Goal: Task Accomplishment & Management: Use online tool/utility

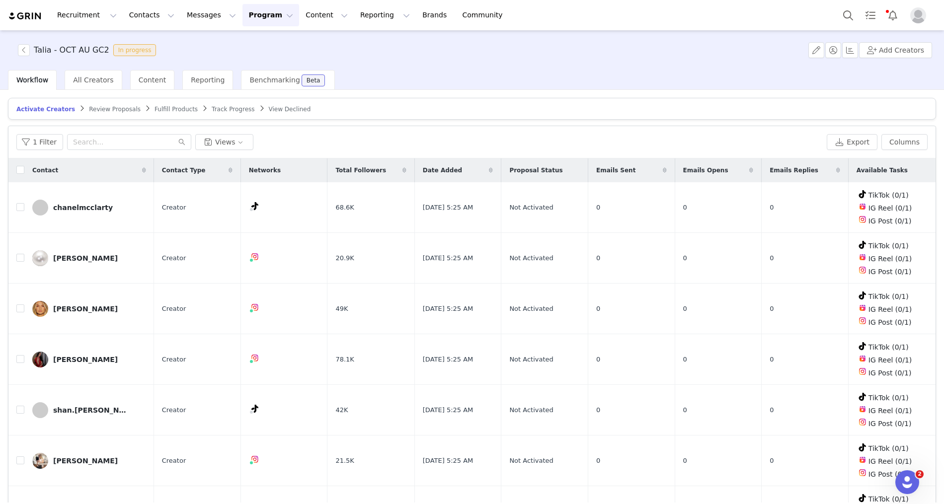
click at [47, 108] on span "Activate Creators" at bounding box center [45, 109] width 59 height 7
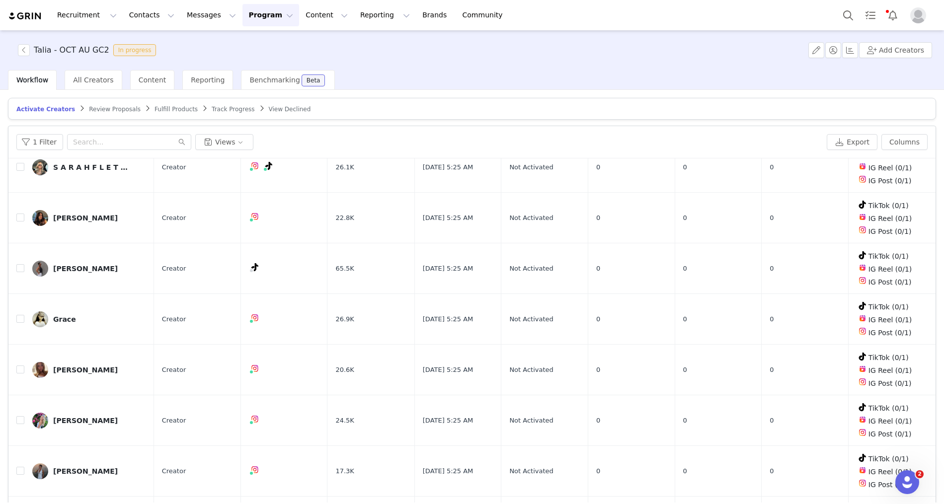
scroll to position [46, 0]
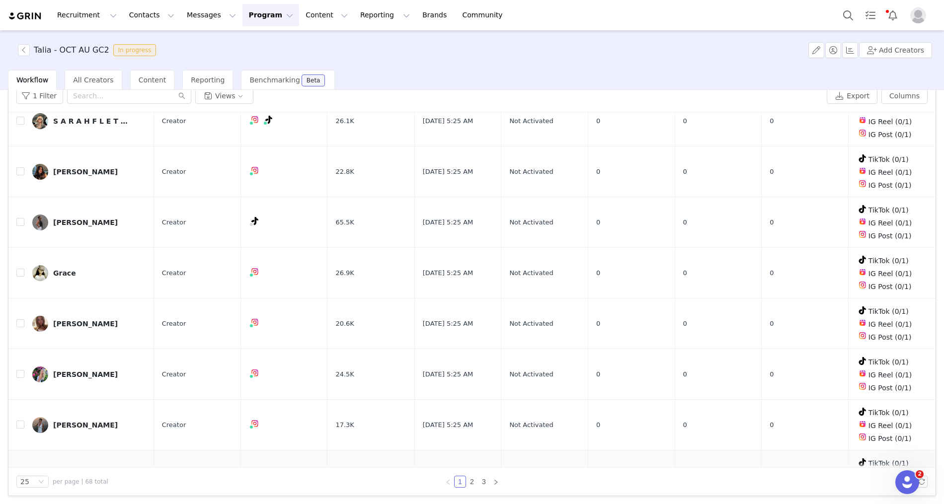
click at [15, 451] on td at bounding box center [16, 476] width 16 height 51
click at [21, 471] on input "checkbox" at bounding box center [20, 475] width 8 height 8
checkbox input "true"
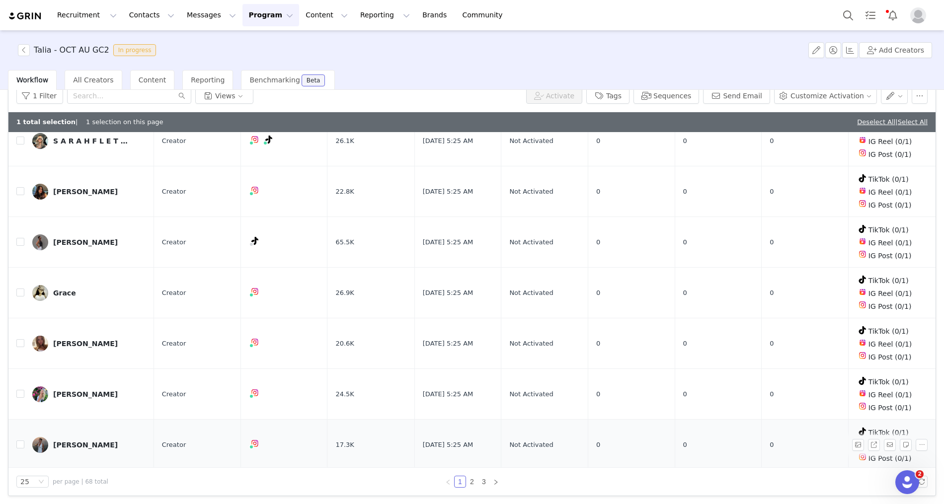
scroll to position [0, 0]
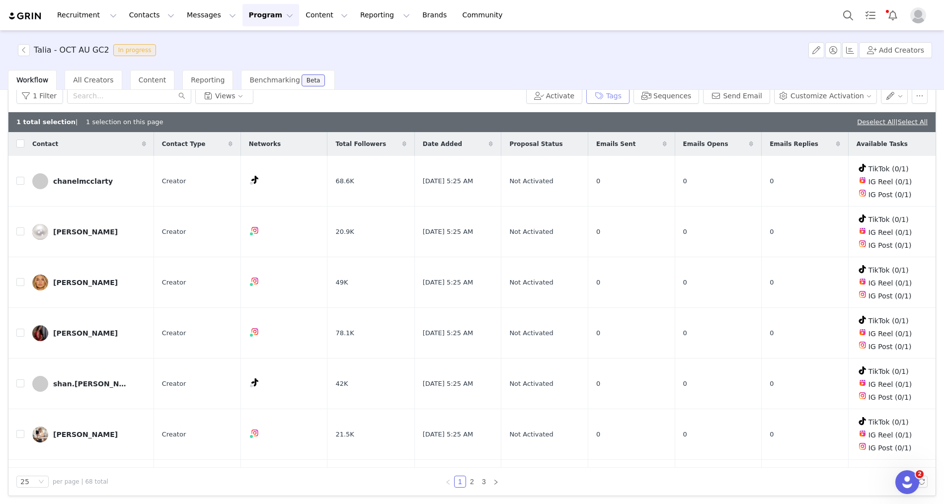
click at [623, 94] on button "Tags" at bounding box center [607, 96] width 43 height 16
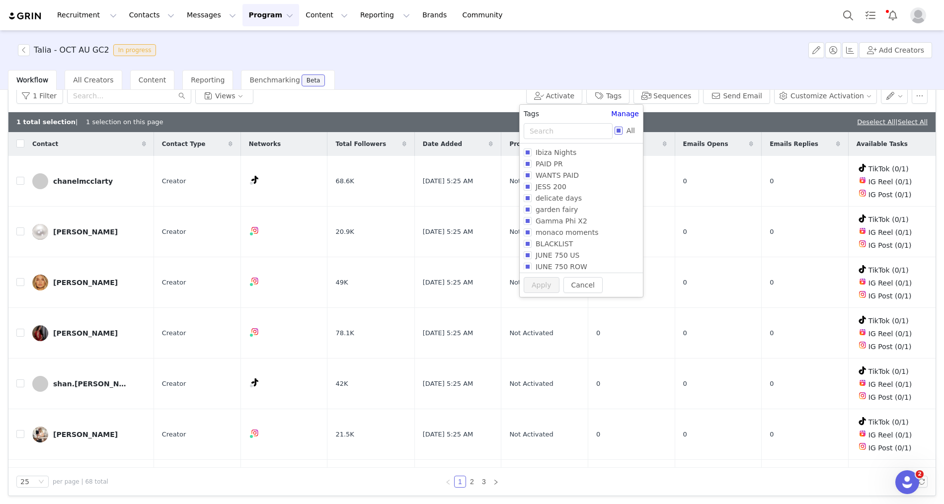
click at [617, 133] on input "All" at bounding box center [618, 131] width 8 height 8
checkbox input "true"
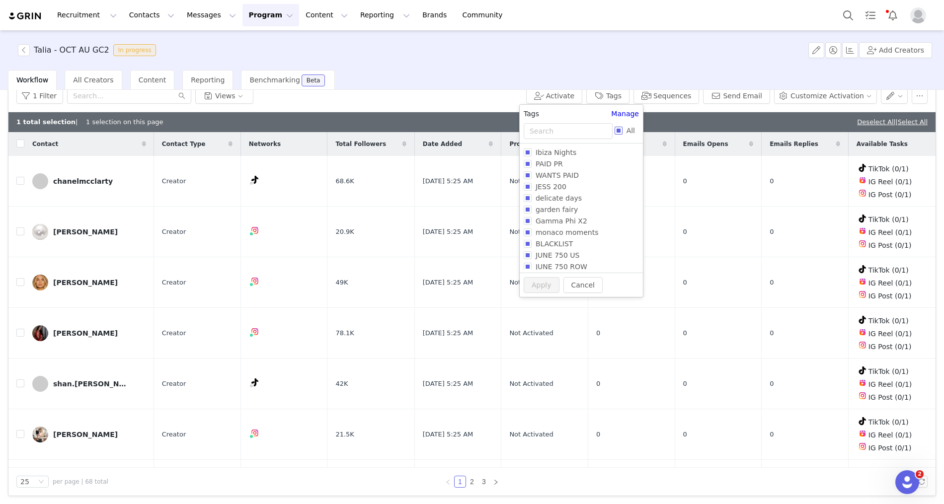
checkbox input "true"
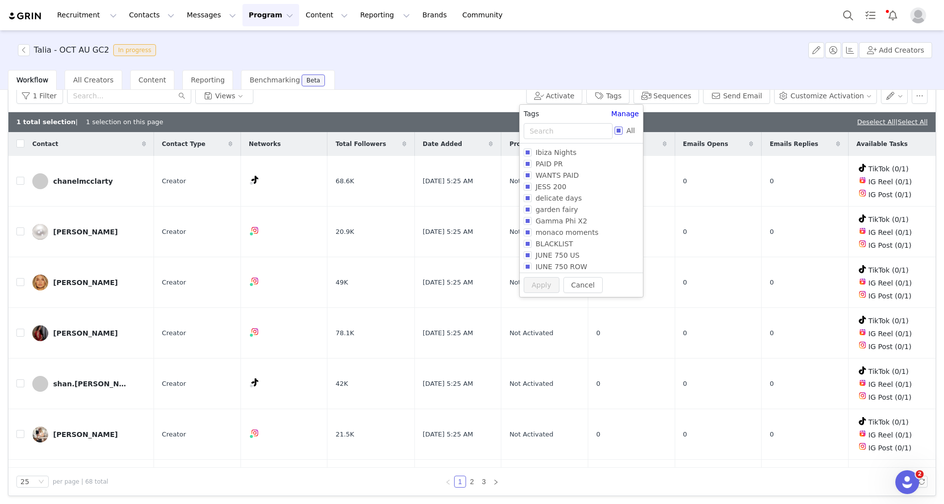
checkbox input "true"
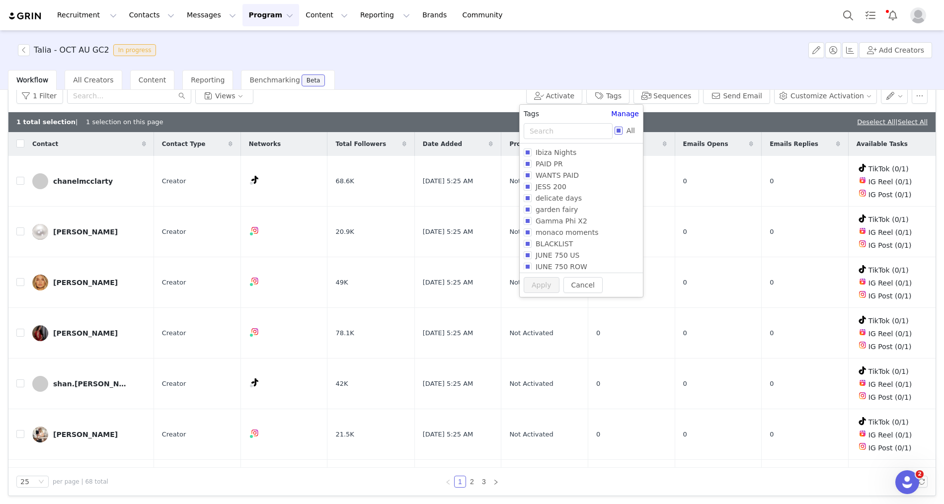
checkbox input "true"
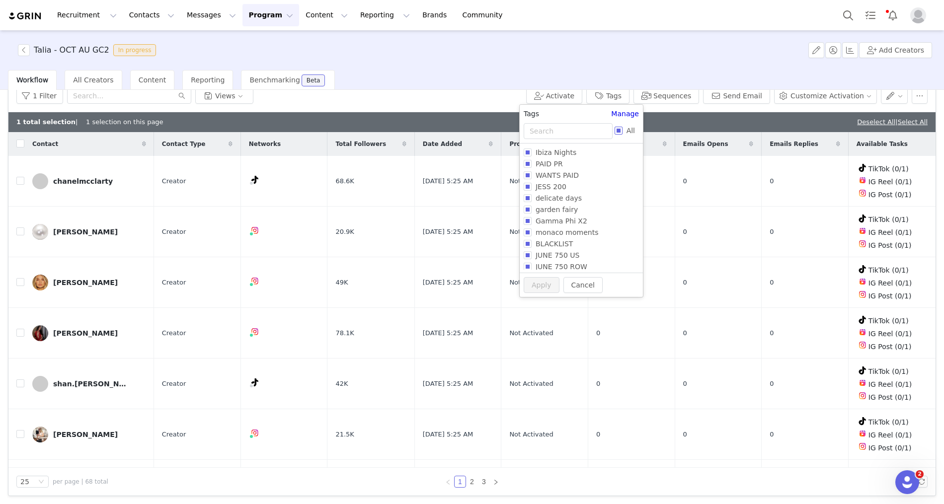
checkbox input "true"
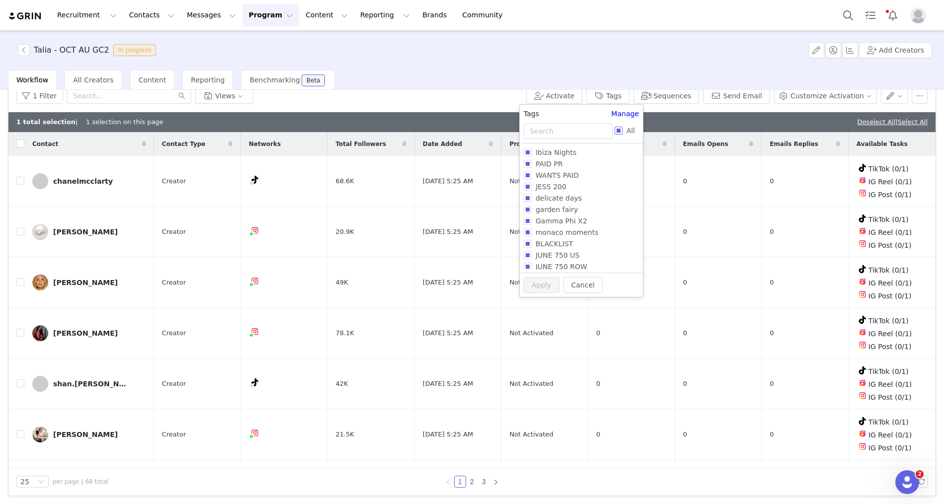
checkbox input "true"
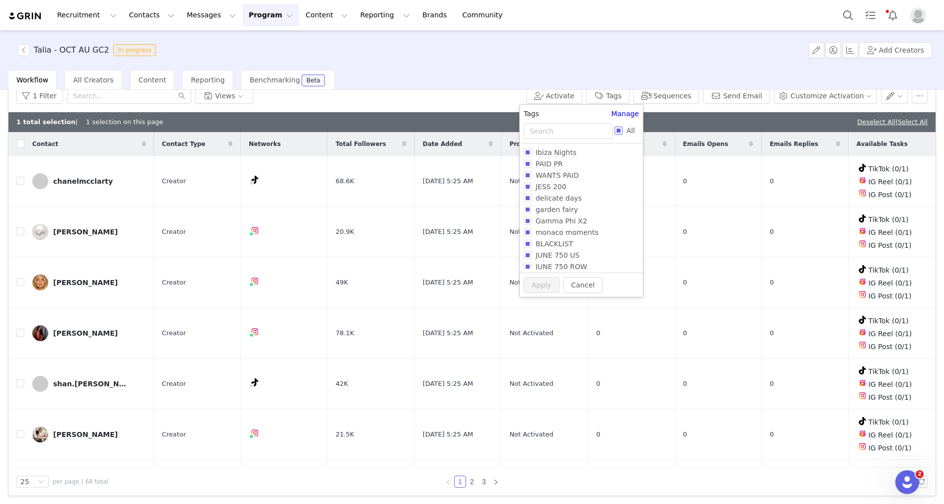
checkbox input "true"
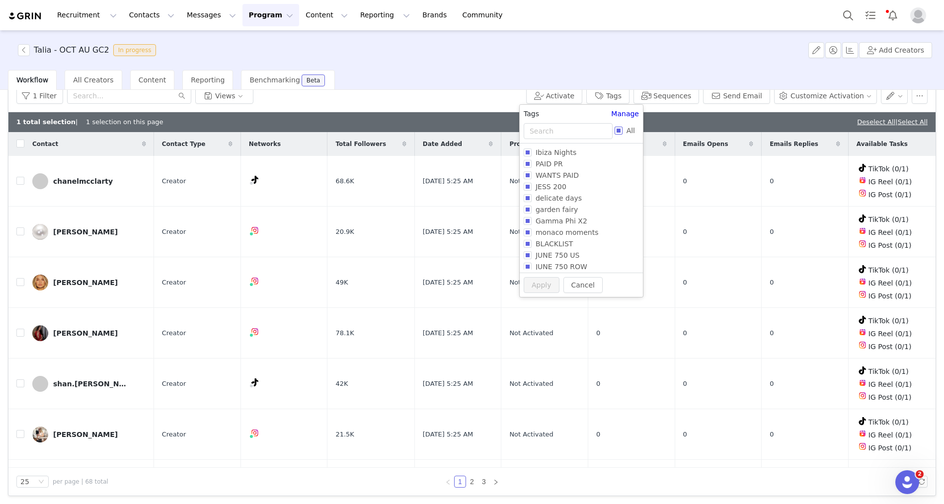
checkbox input "true"
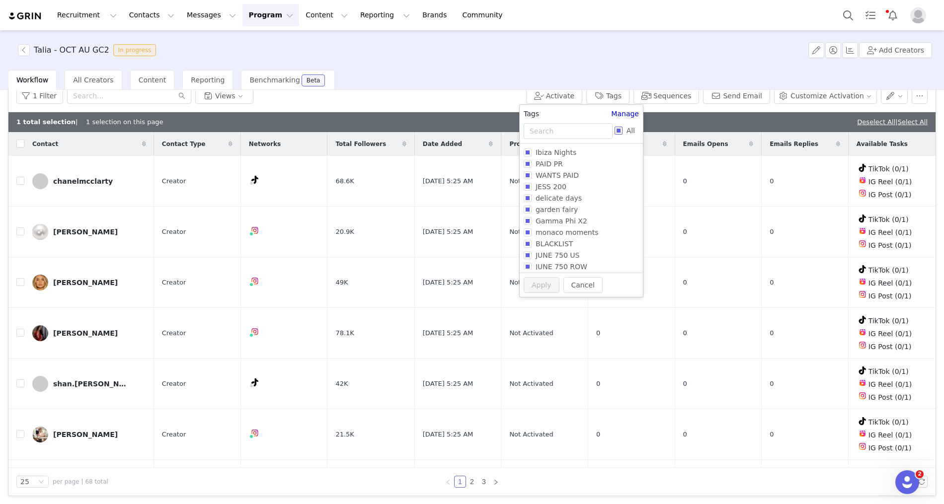
checkbox input "true"
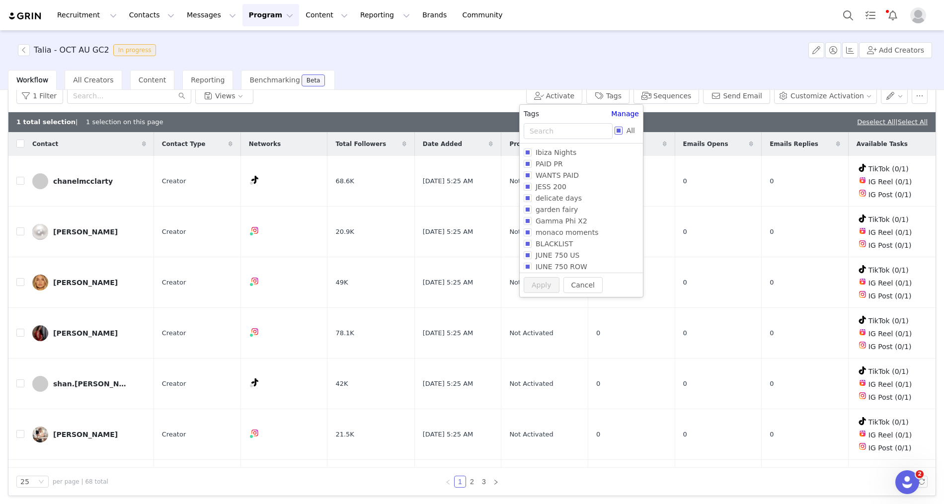
checkbox input "true"
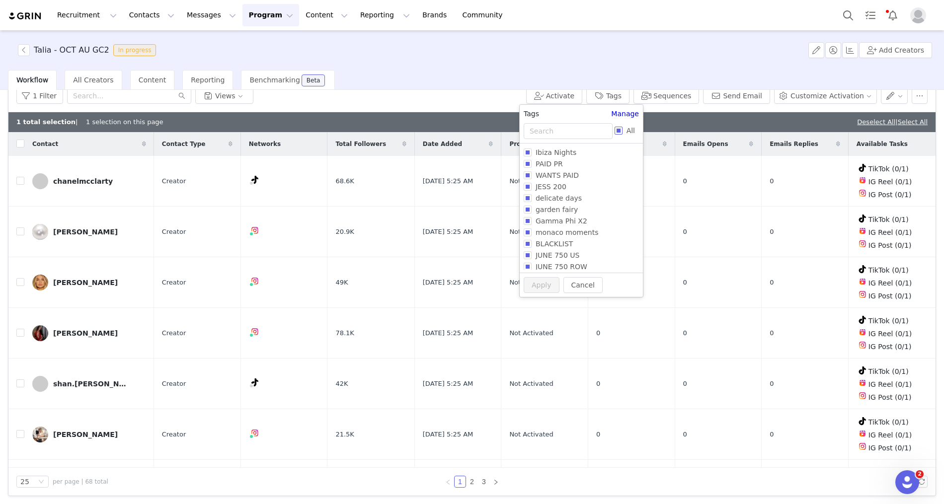
checkbox input "true"
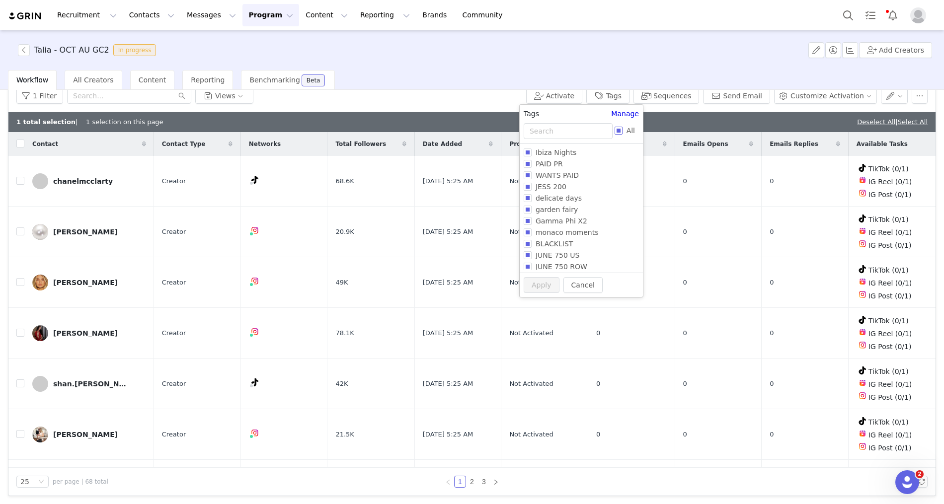
checkbox input "true"
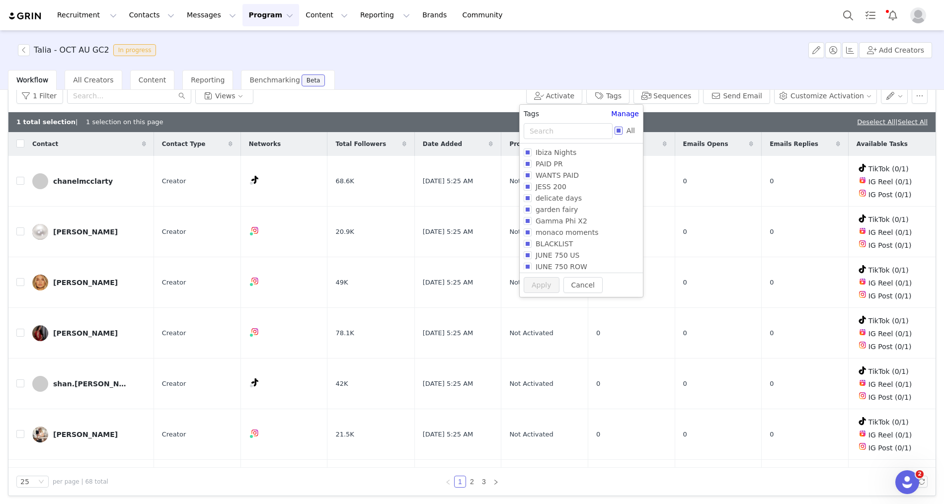
checkbox input "true"
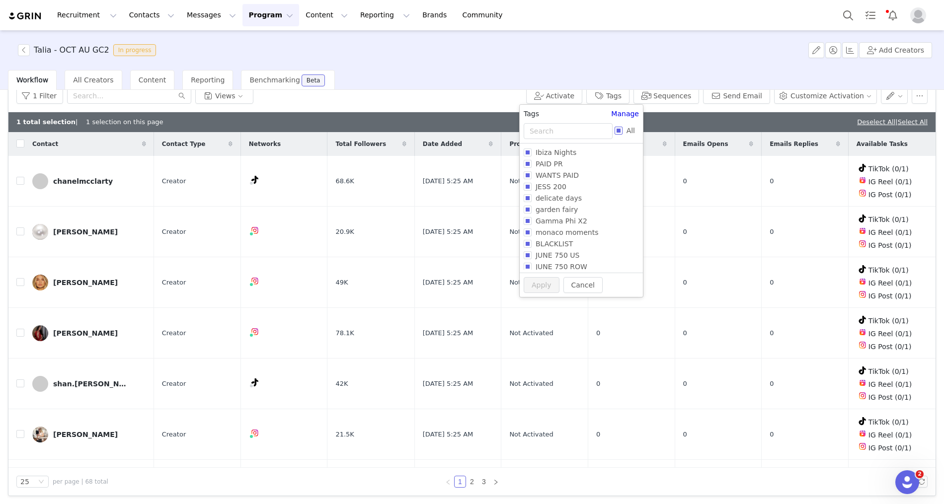
checkbox input "true"
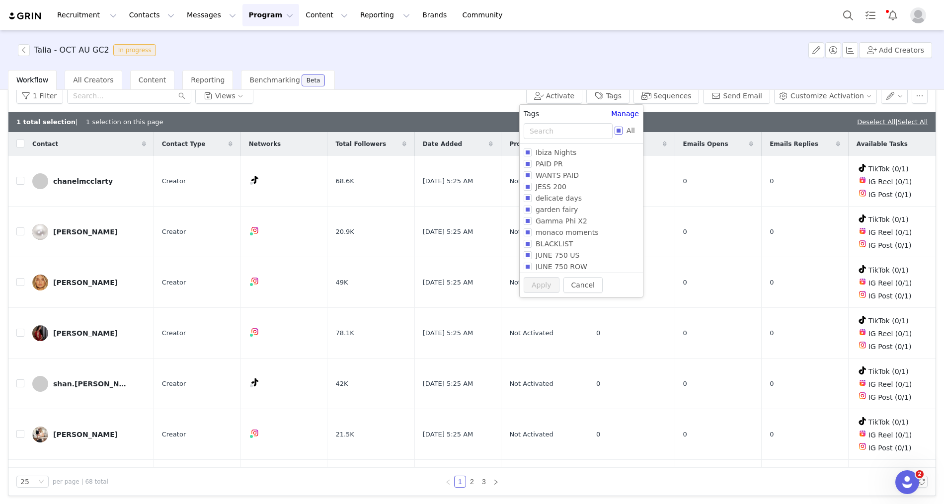
checkbox input "true"
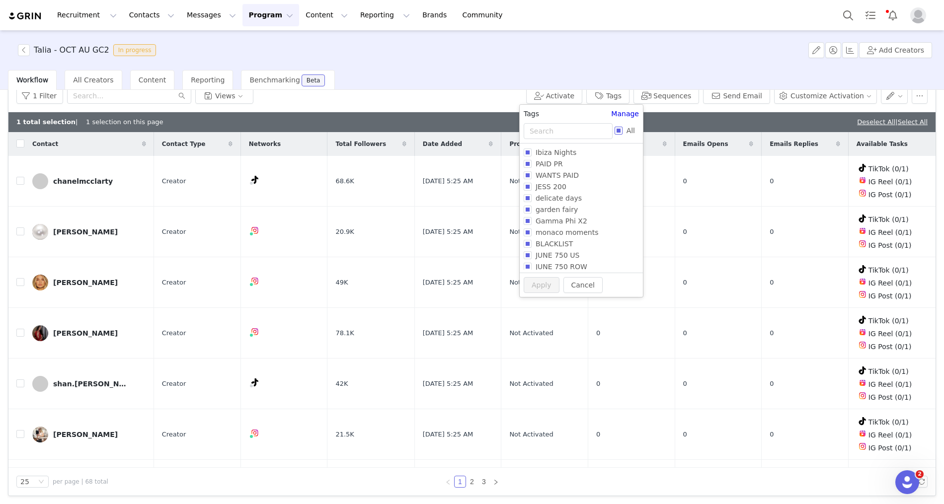
checkbox input "true"
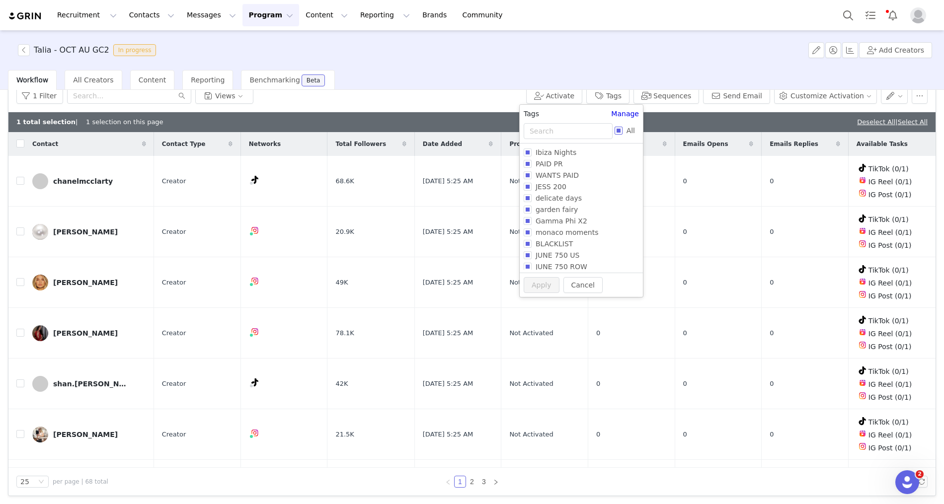
checkbox input "true"
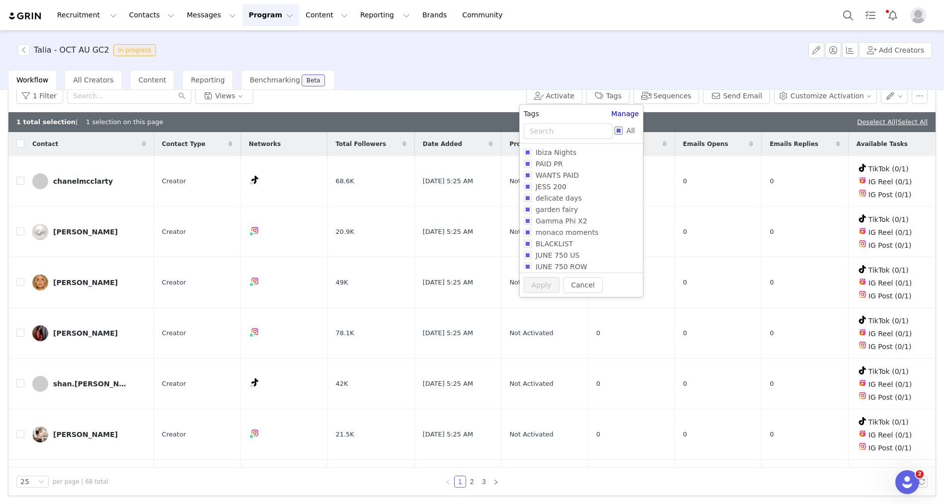
checkbox input "true"
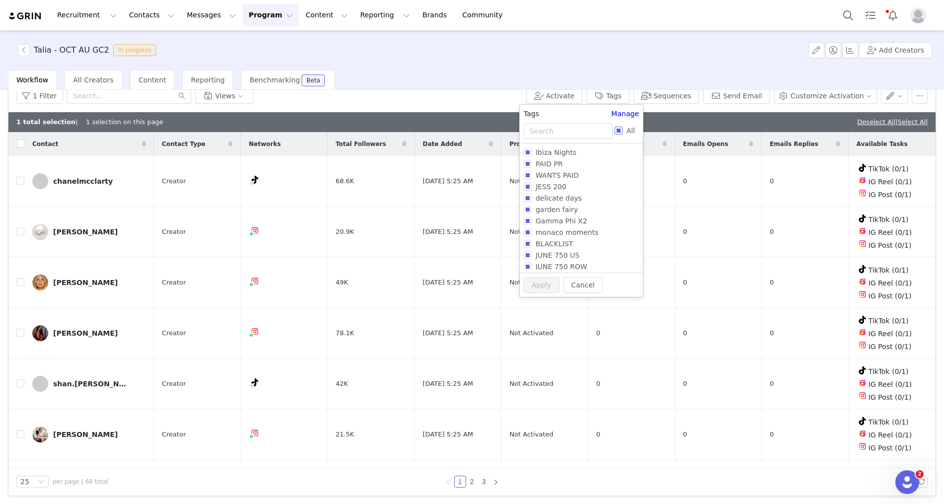
checkbox input "true"
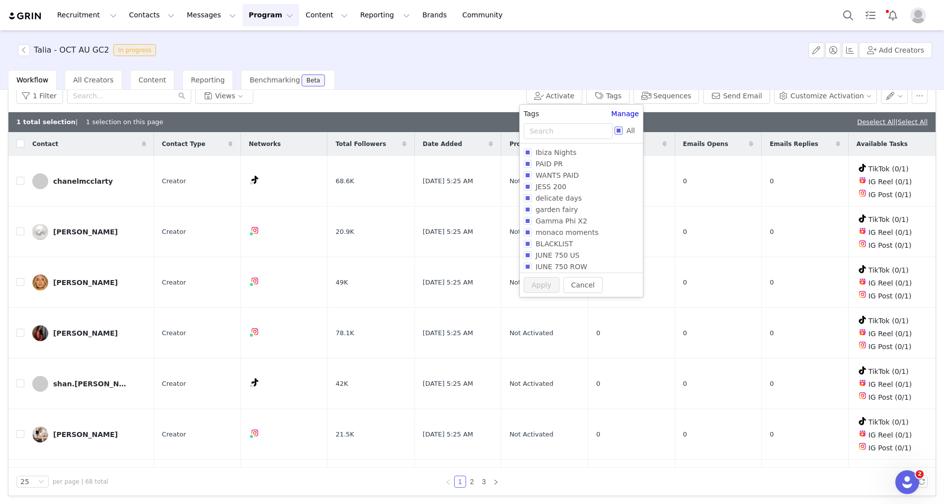
checkbox input "true"
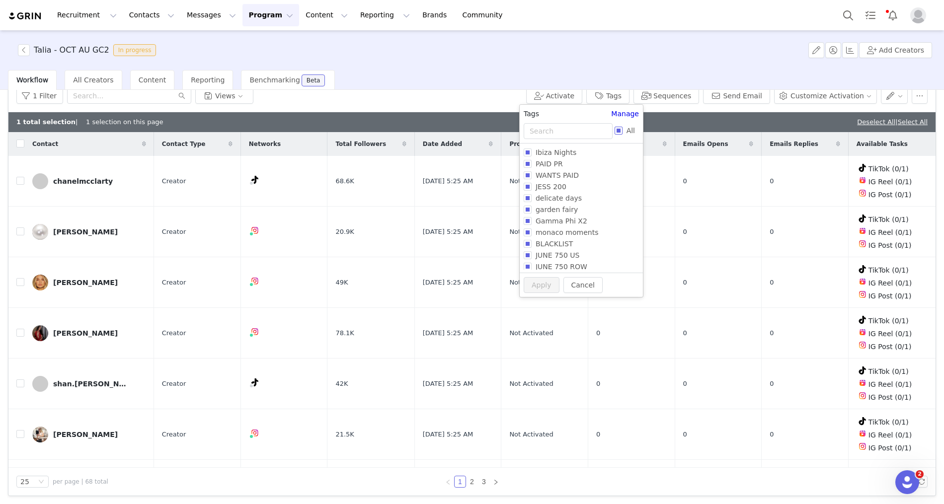
checkbox input "true"
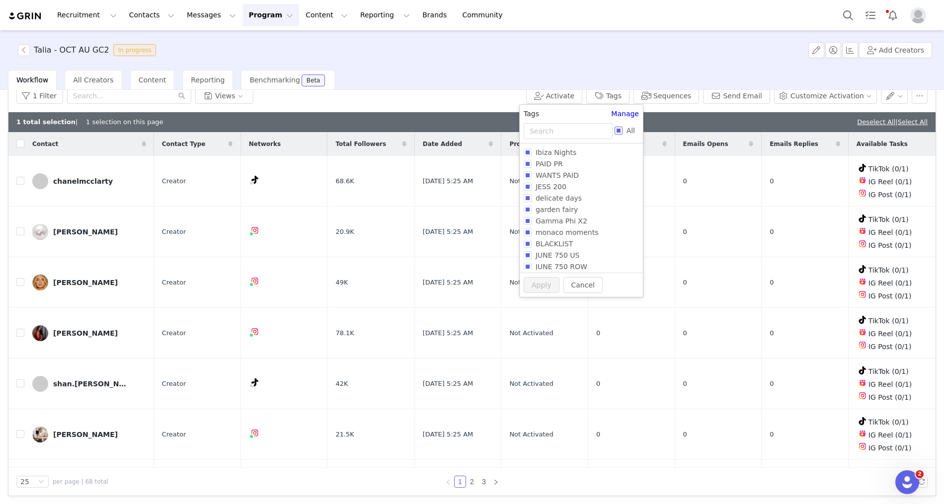
checkbox input "true"
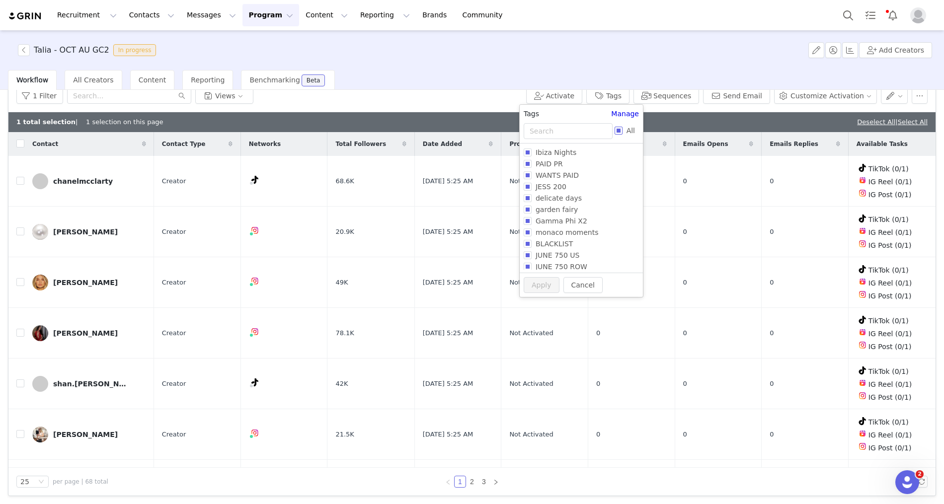
checkbox input "true"
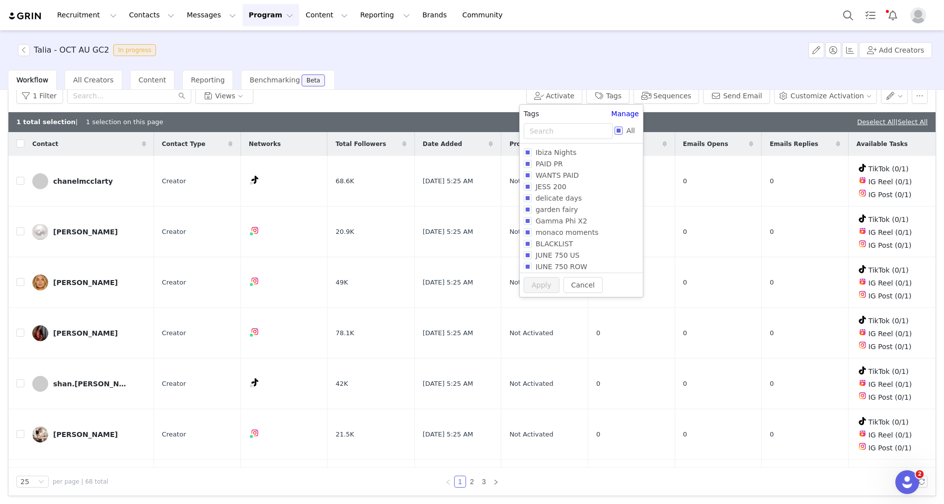
checkbox input "true"
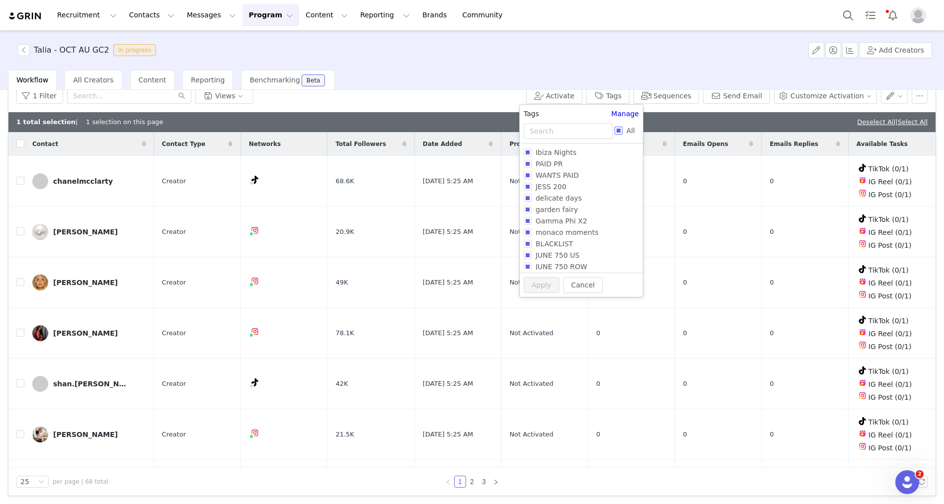
checkbox input "true"
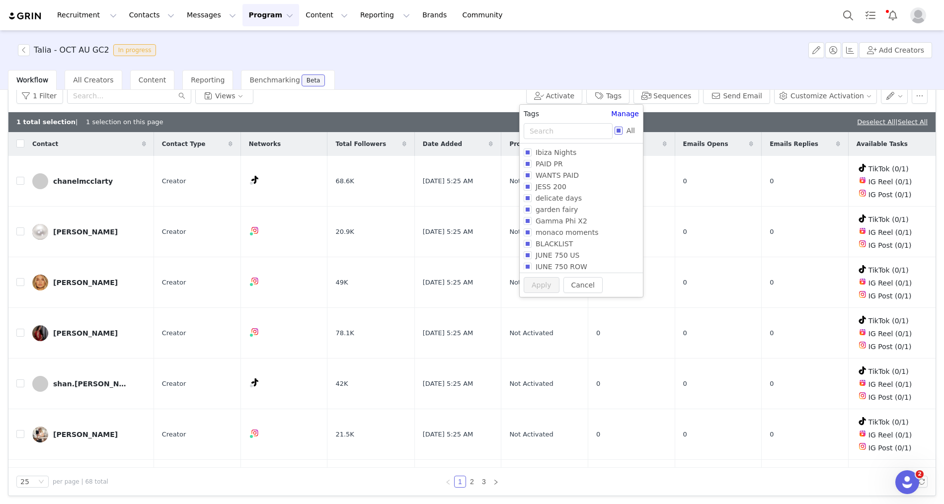
checkbox input "true"
click at [617, 133] on input "All" at bounding box center [618, 131] width 8 height 8
checkbox input "false"
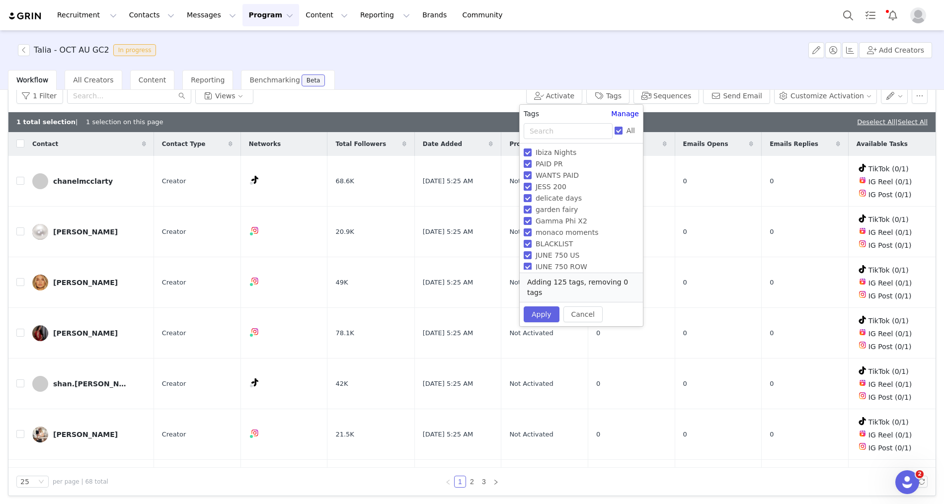
checkbox input "false"
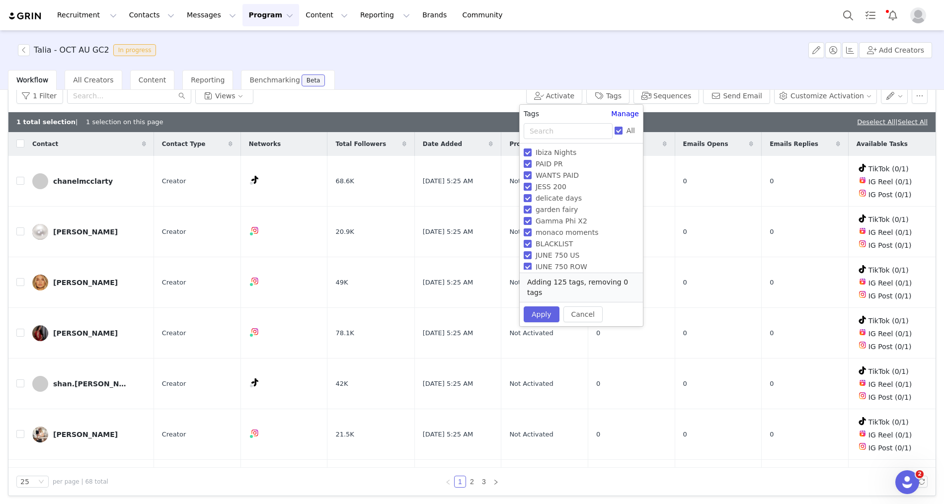
checkbox input "false"
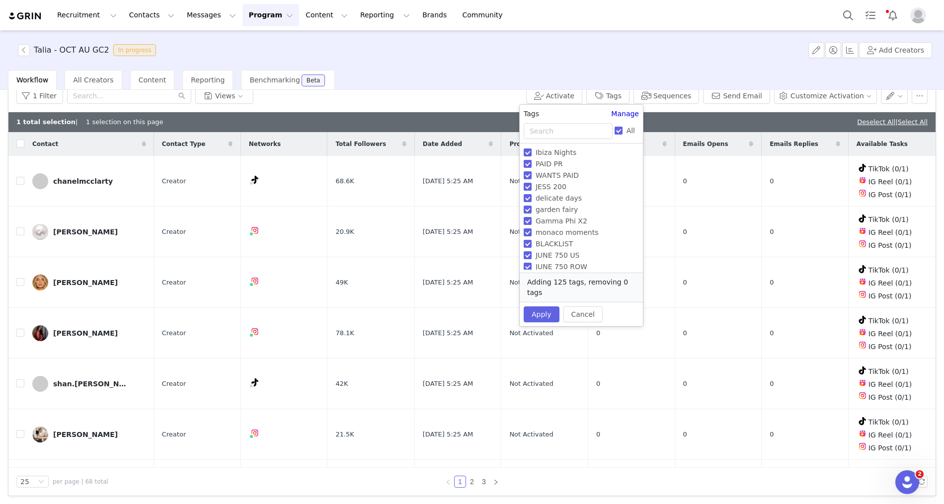
checkbox input "false"
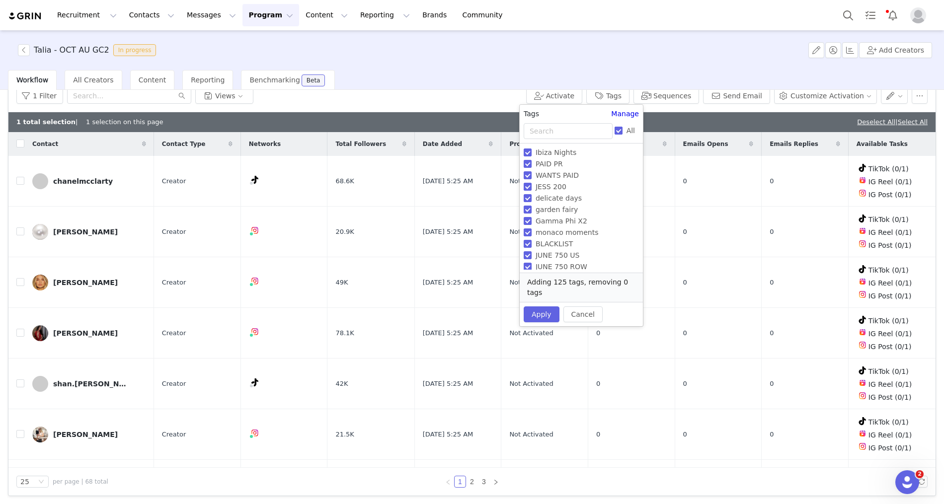
checkbox input "false"
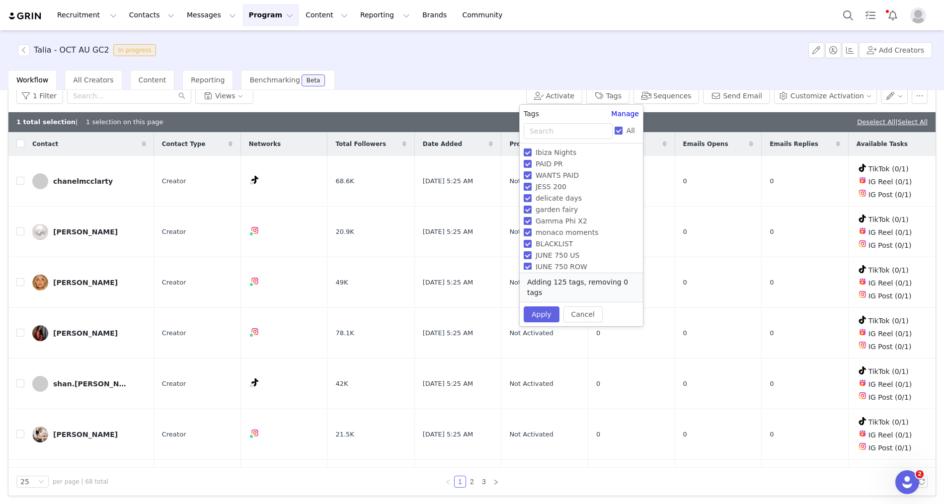
checkbox input "false"
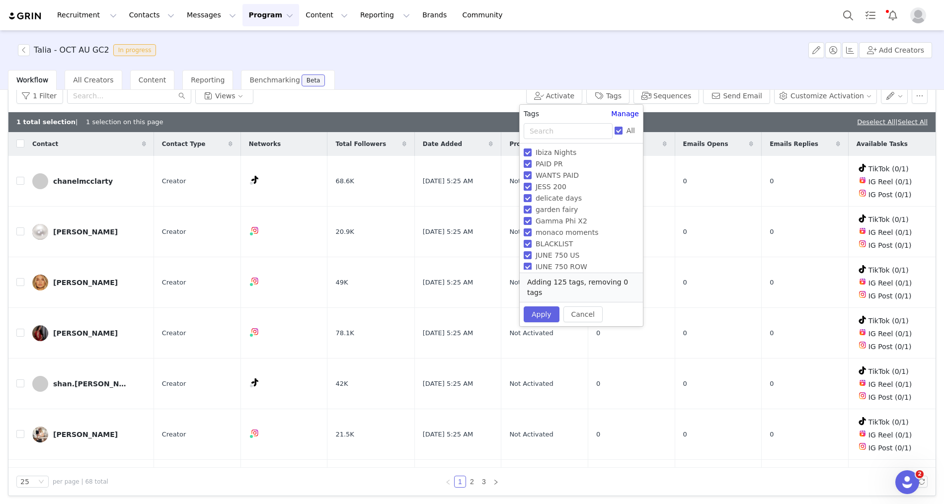
checkbox input "false"
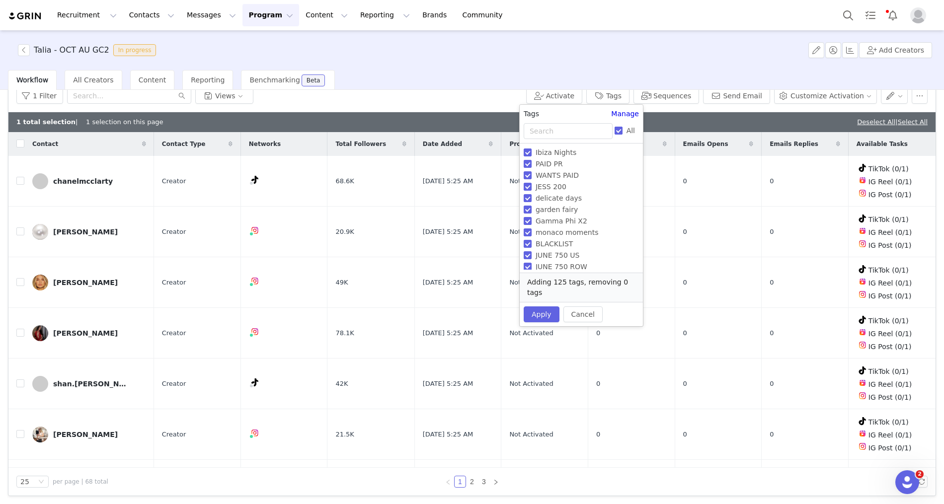
checkbox input "false"
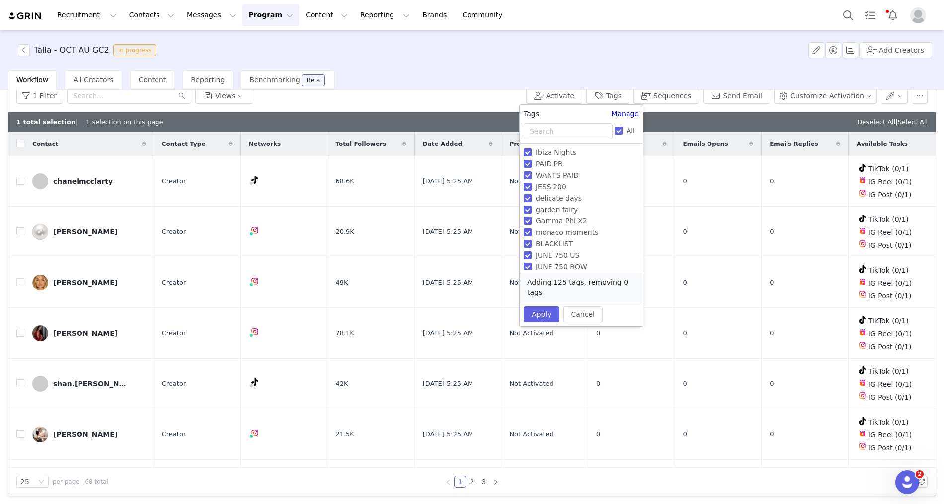
checkbox input "false"
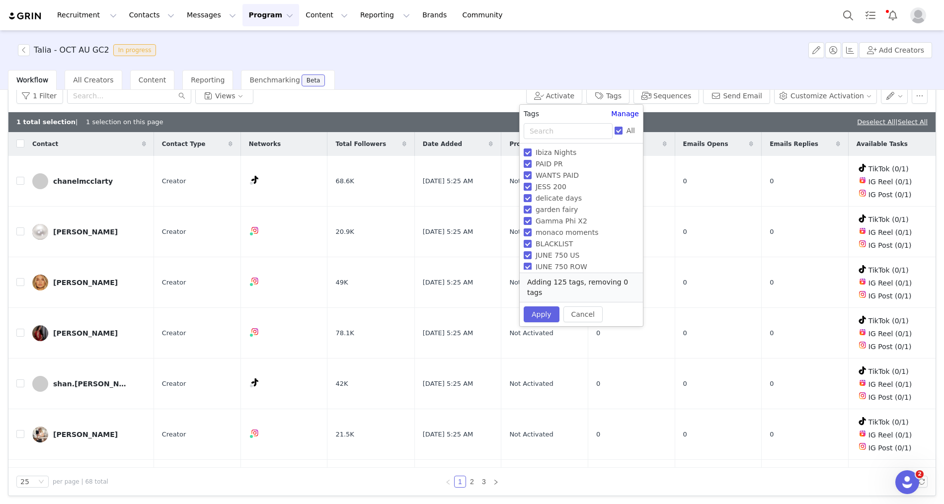
checkbox input "false"
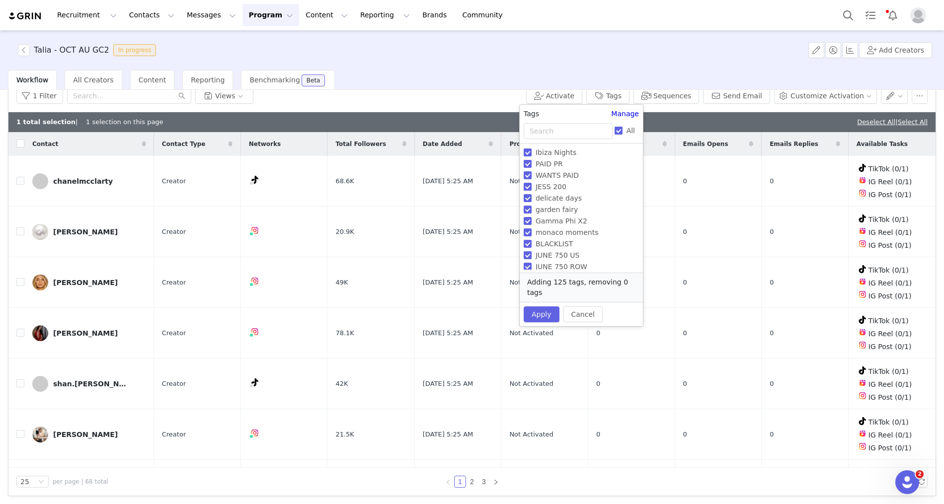
checkbox input "false"
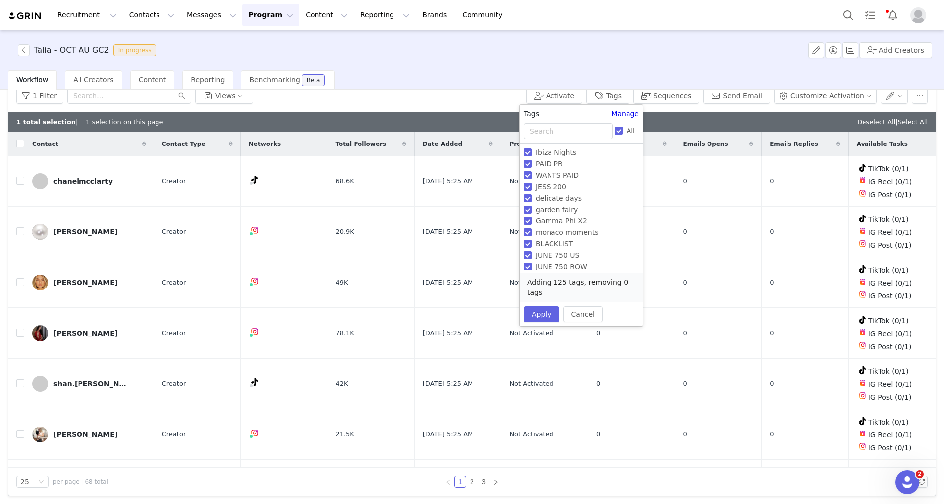
checkbox input "false"
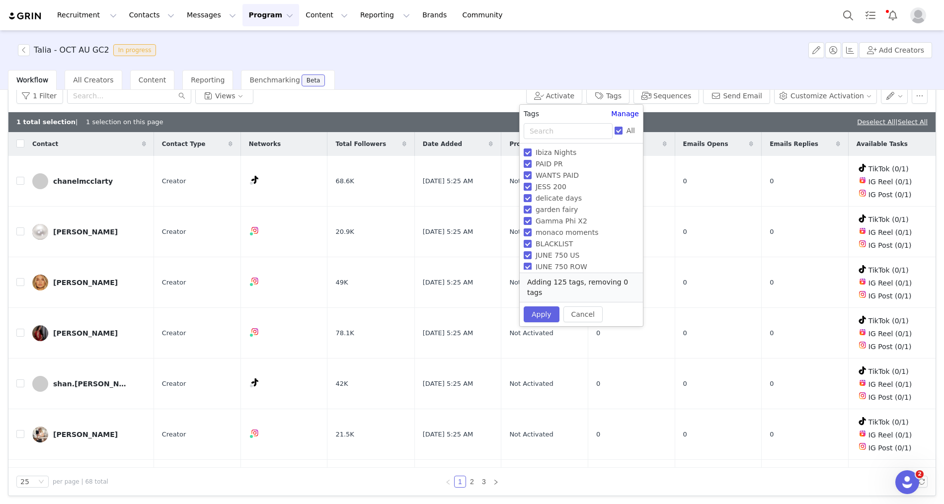
checkbox input "false"
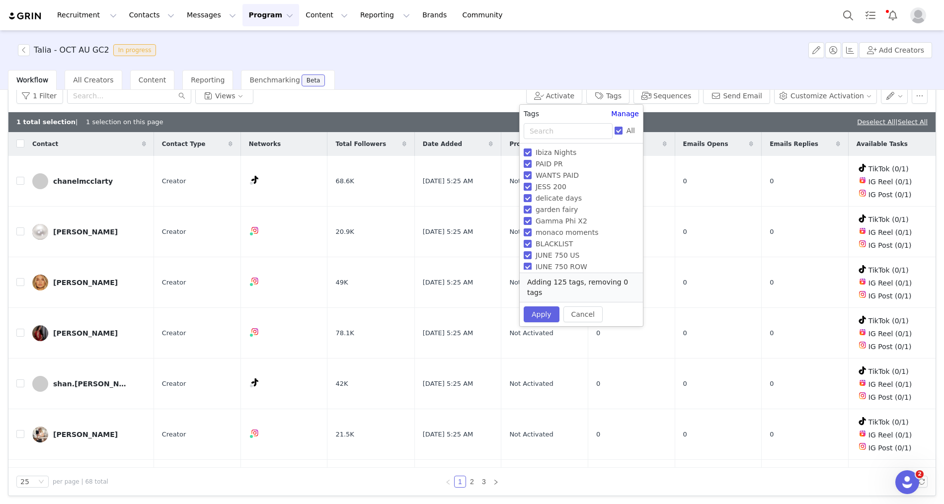
checkbox input "false"
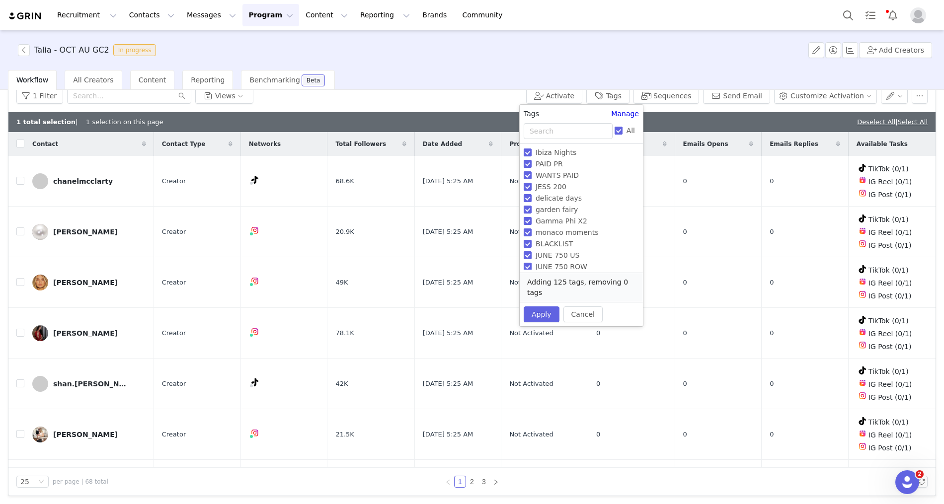
checkbox input "false"
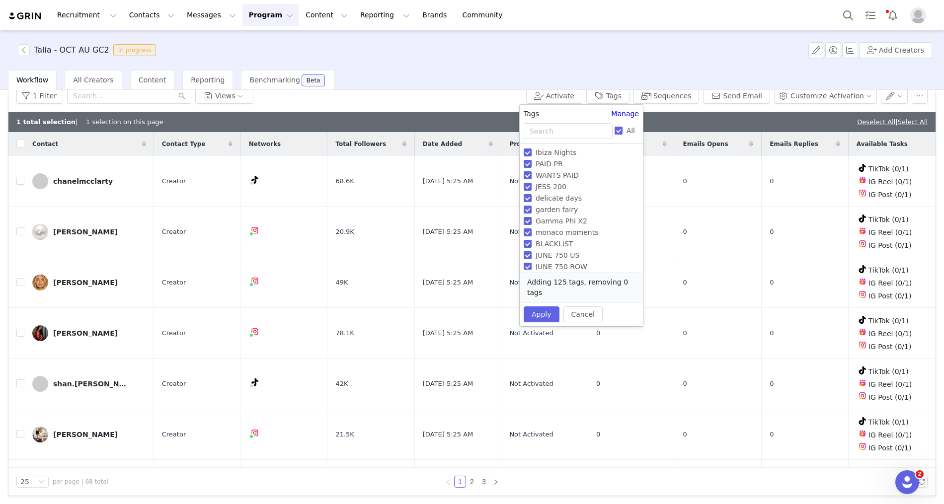
checkbox input "false"
click at [567, 172] on span "WANTS PAID" at bounding box center [556, 175] width 51 height 8
click at [531, 172] on input "WANTS PAID" at bounding box center [528, 175] width 8 height 8
click at [567, 172] on span "WANTS PAID" at bounding box center [556, 175] width 51 height 8
click at [531, 172] on input "WANTS PAID" at bounding box center [528, 175] width 8 height 8
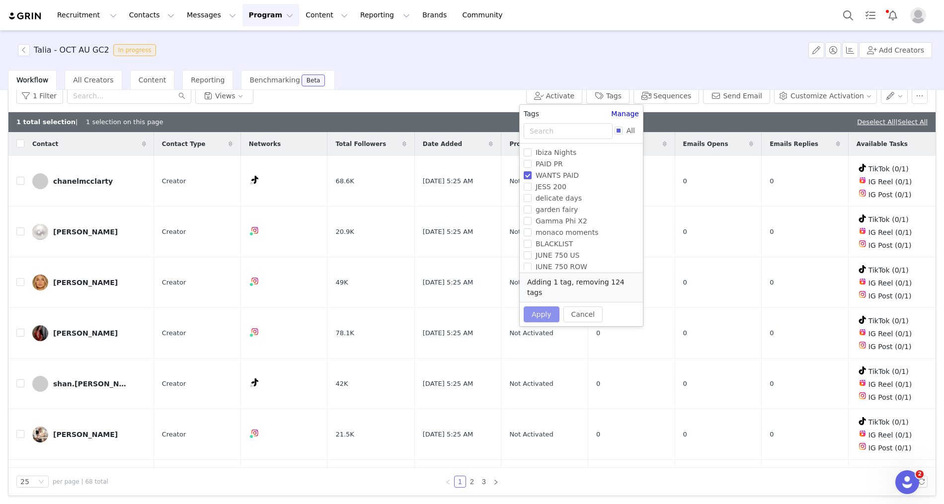
click at [533, 307] on button "Apply" at bounding box center [542, 314] width 36 height 16
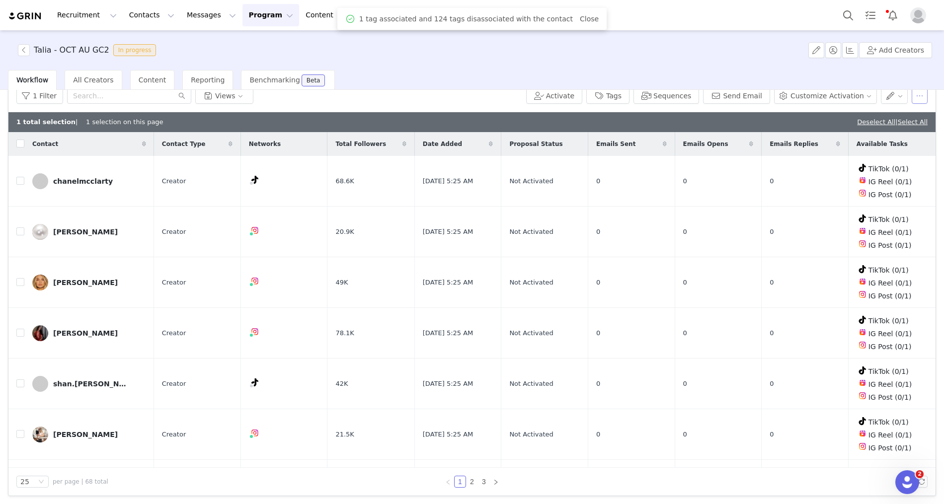
click at [918, 91] on button "button" at bounding box center [919, 96] width 16 height 16
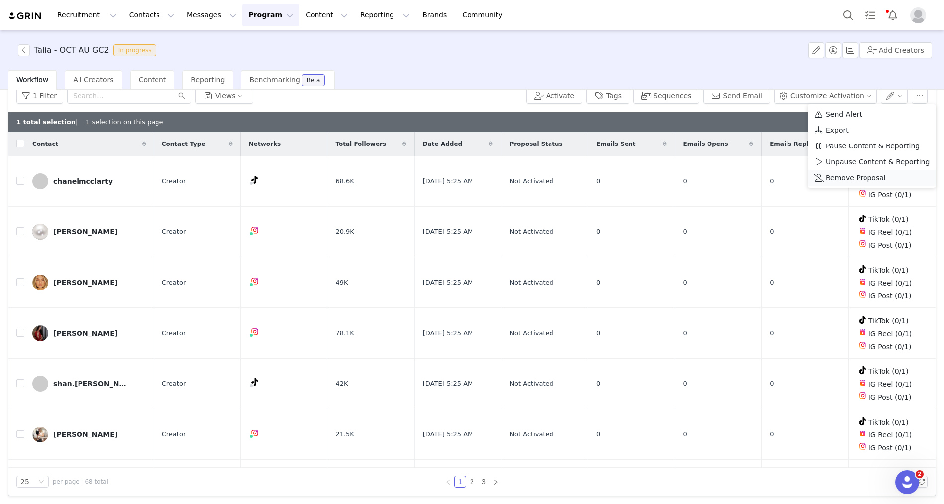
click at [850, 181] on span "Remove Proposal" at bounding box center [856, 177] width 60 height 11
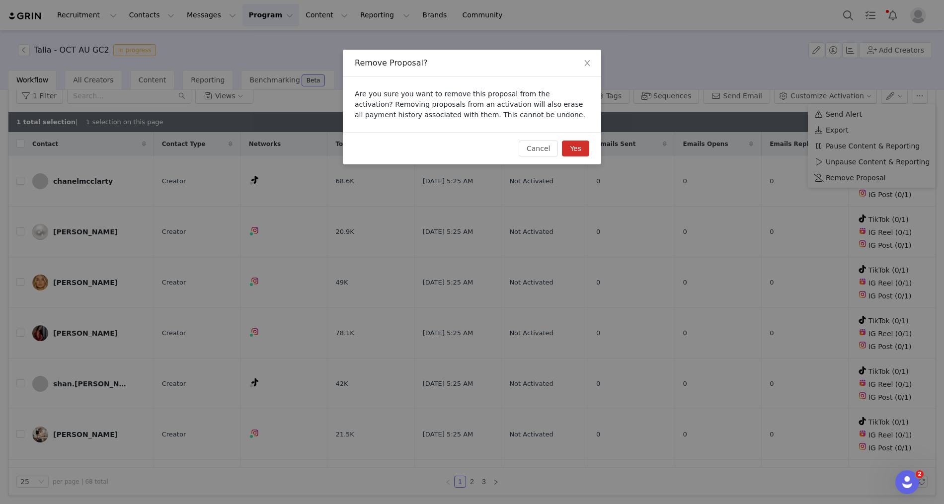
click at [576, 145] on button "Yes" at bounding box center [575, 149] width 27 height 16
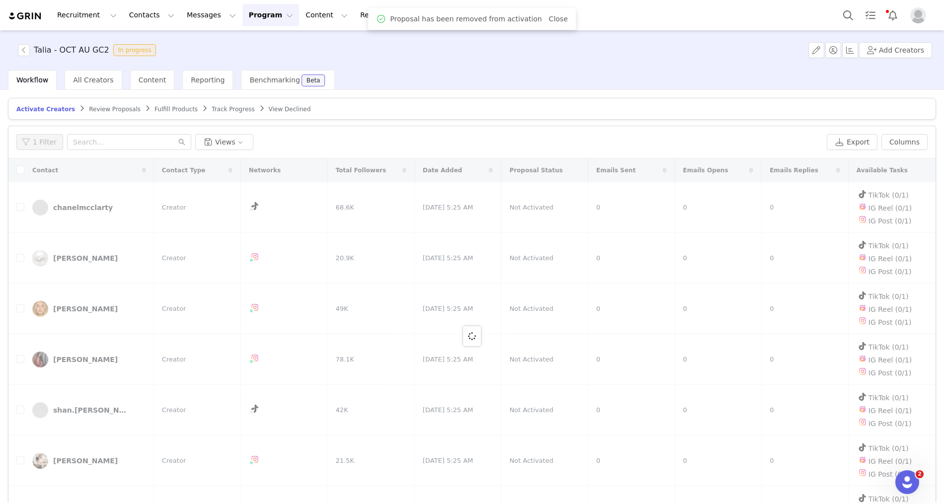
click at [744, 80] on div "Workflow All Creators Content Reporting Benchmarking Beta" at bounding box center [476, 80] width 936 height 20
click at [895, 49] on button "Add Creators" at bounding box center [895, 50] width 73 height 16
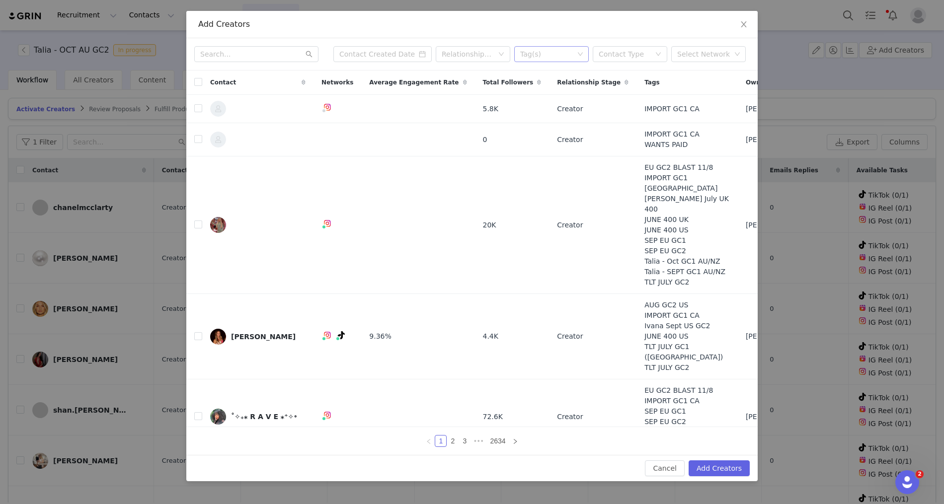
click at [542, 55] on div "Tag(s)" at bounding box center [547, 54] width 54 height 10
click at [533, 155] on li "Talia - Oct GC2 AU/[GEOGRAPHIC_DATA]" at bounding box center [551, 162] width 75 height 16
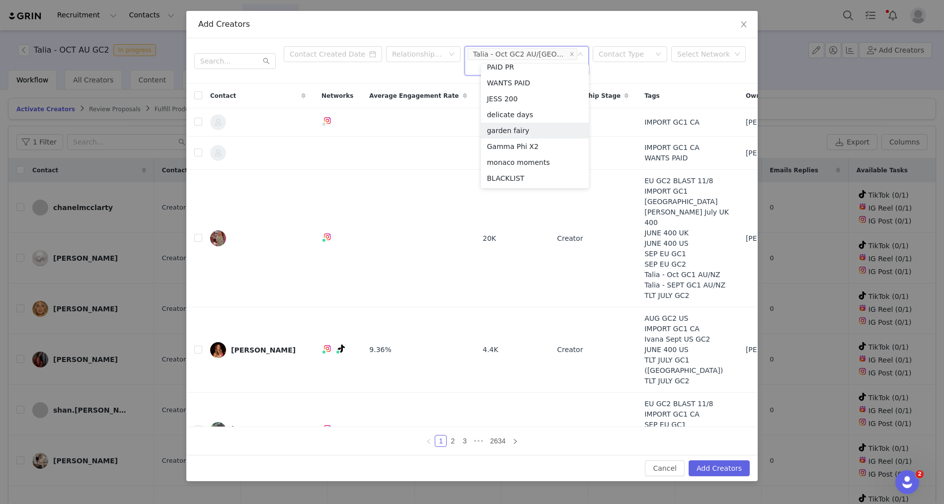
scroll to position [1, 0]
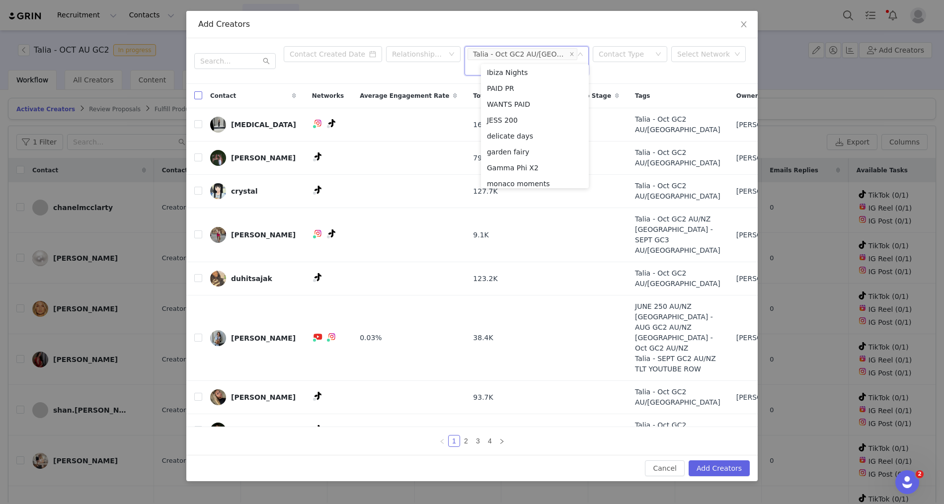
click at [198, 99] on input "checkbox" at bounding box center [198, 95] width 8 height 8
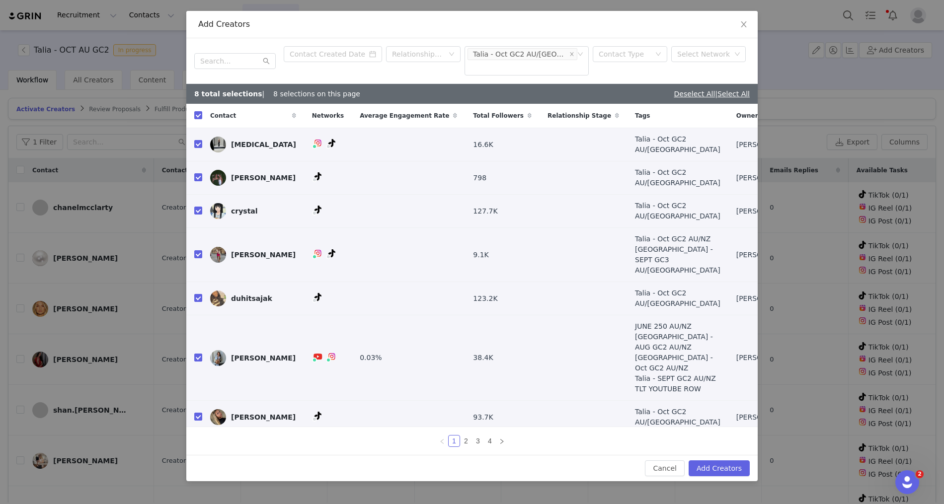
click at [732, 99] on div "Deselect All | Select All" at bounding box center [712, 94] width 76 height 10
click at [729, 98] on link "Select All" at bounding box center [733, 94] width 32 height 8
click at [725, 460] on button "Add Creators" at bounding box center [718, 468] width 61 height 16
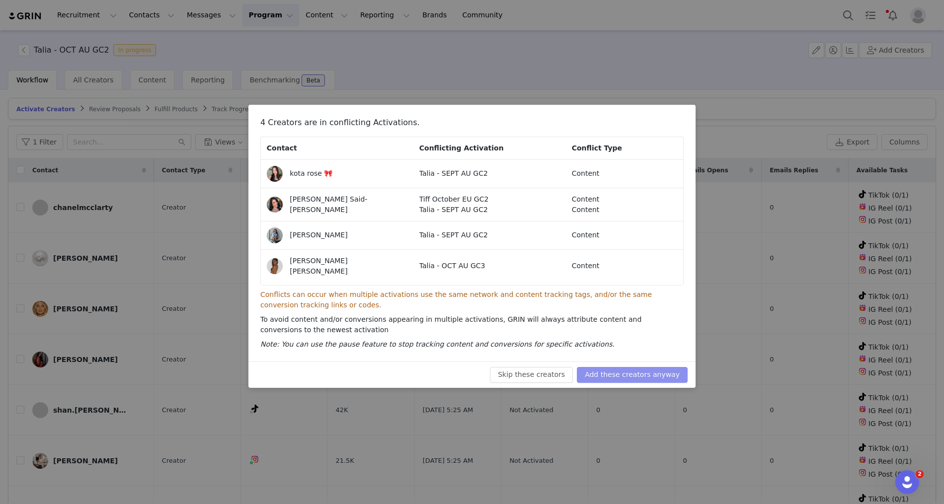
click at [637, 377] on button "Add these creators anyway" at bounding box center [632, 375] width 111 height 16
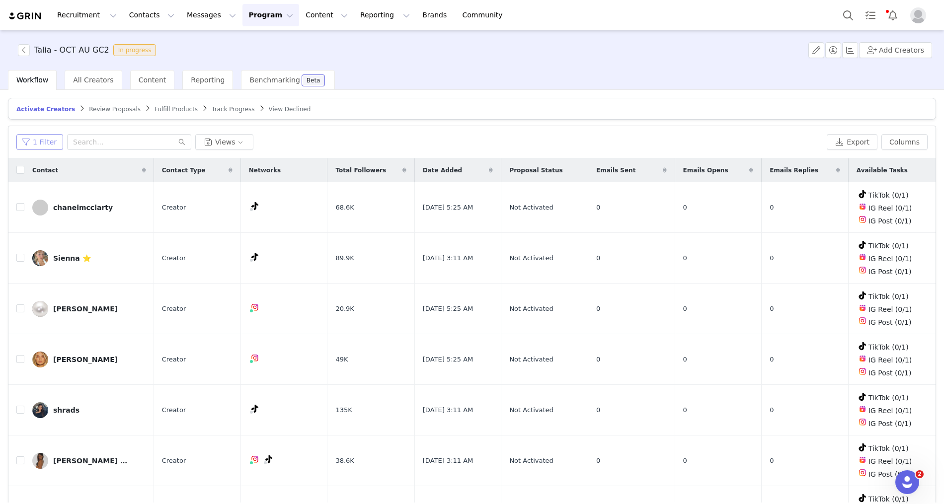
click at [48, 136] on button "1 Filter" at bounding box center [39, 142] width 47 height 16
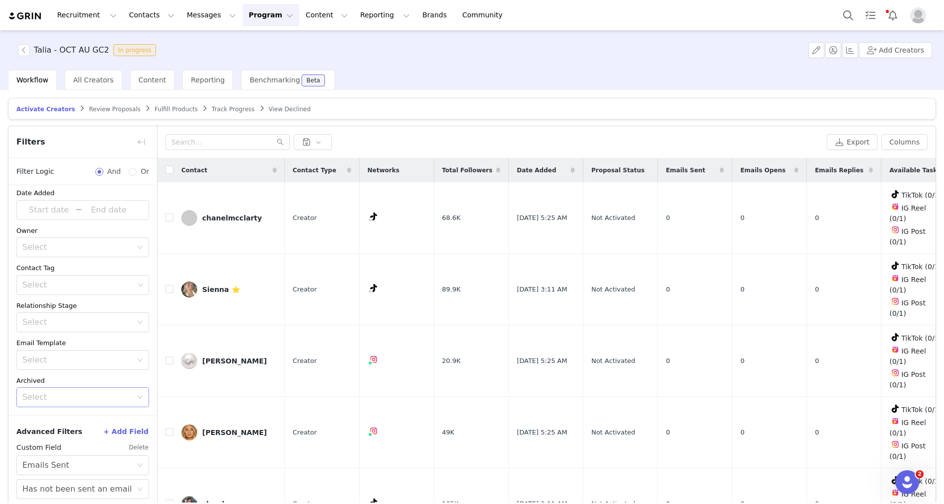
scroll to position [46, 0]
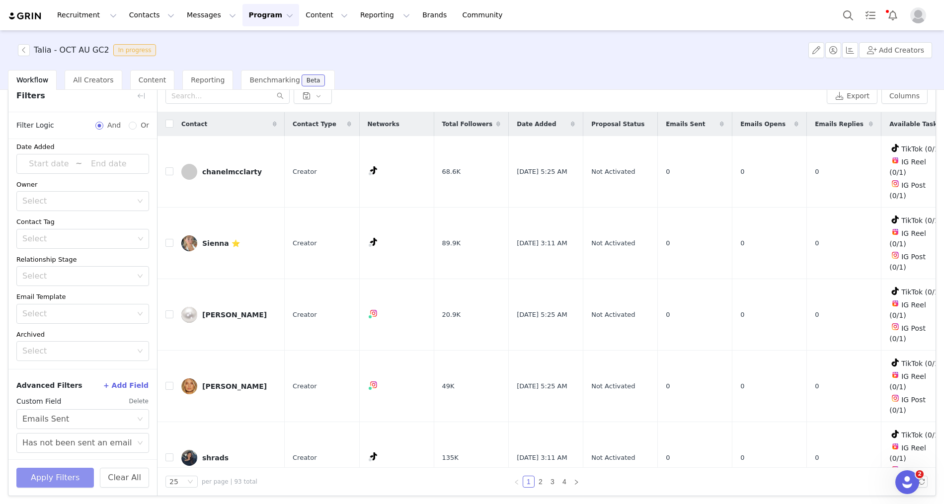
click at [53, 475] on button "Apply Filters" at bounding box center [54, 478] width 77 height 20
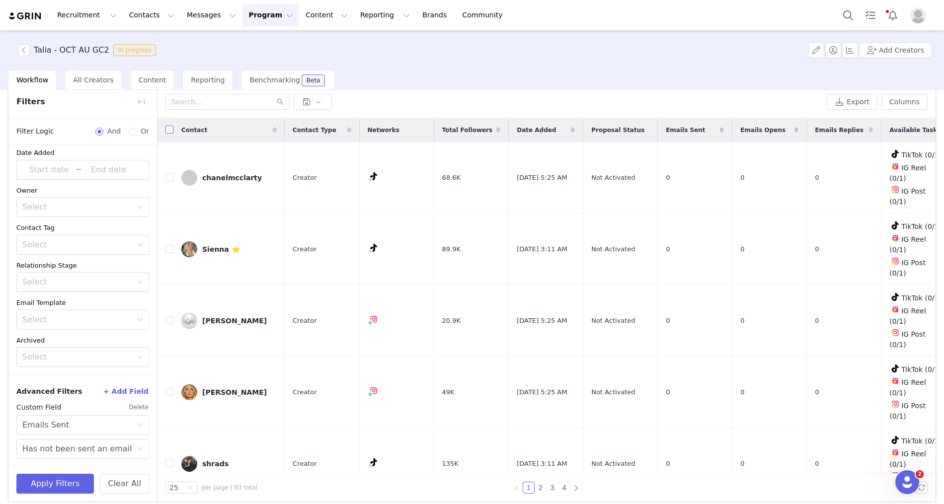
click at [167, 131] on input "checkbox" at bounding box center [169, 130] width 8 height 8
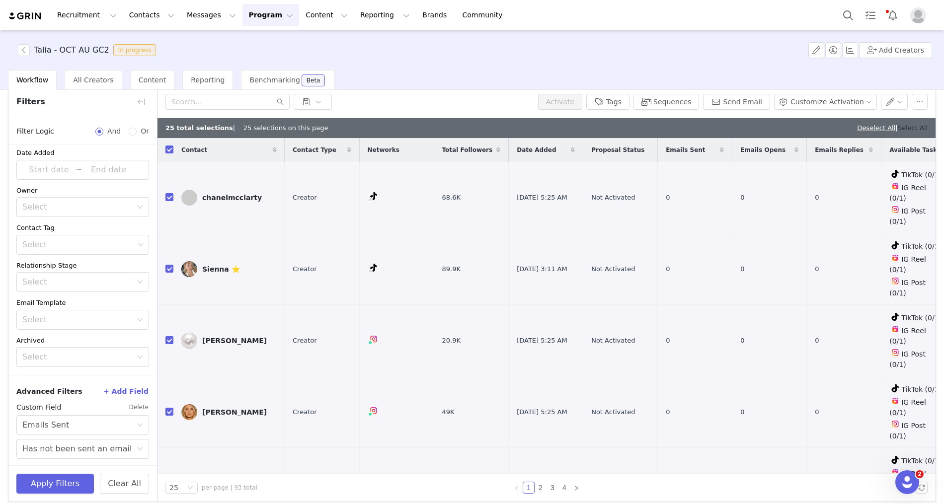
click at [917, 127] on link "Select All" at bounding box center [913, 127] width 30 height 7
click at [677, 102] on button "Sequences" at bounding box center [666, 102] width 66 height 16
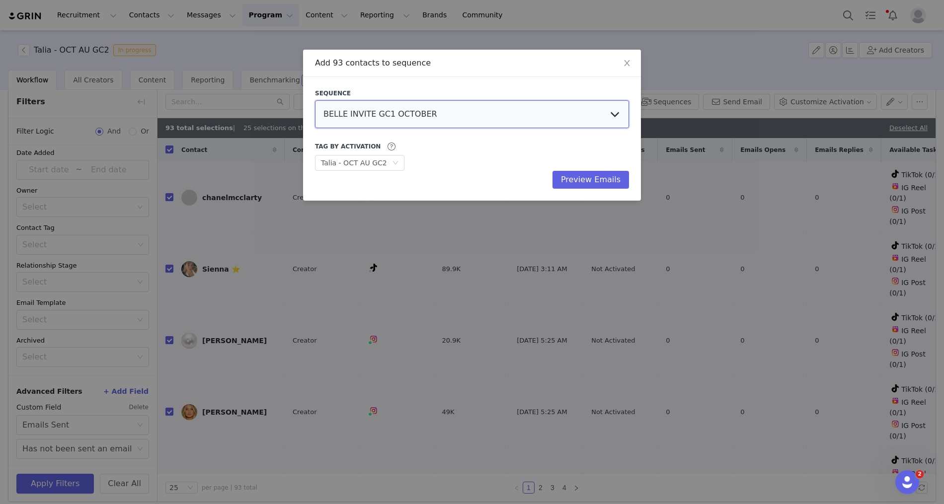
click at [423, 109] on select "BELLE INVITE GC1 OCTOBER BELLE INVITE GC2 OCTOBER BELLE INVITE GC3 OCTOBER Tiff…" at bounding box center [472, 114] width 314 height 28
click at [315, 100] on select "BELLE INVITE GC1 OCTOBER BELLE INVITE GC2 OCTOBER BELLE INVITE GC3 OCTOBER Tiff…" at bounding box center [472, 114] width 314 height 28
click at [590, 177] on button "Preview Emails" at bounding box center [590, 180] width 76 height 18
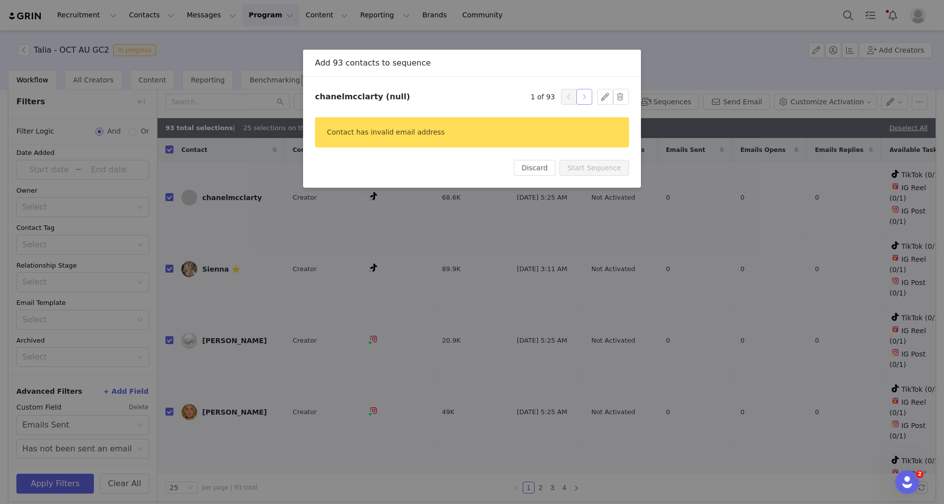
click at [588, 92] on button "button" at bounding box center [584, 97] width 16 height 16
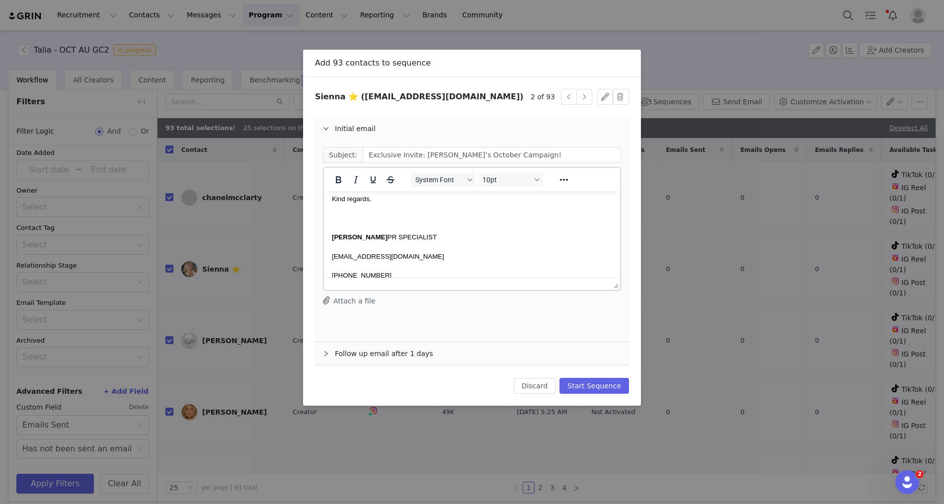
scroll to position [452, 0]
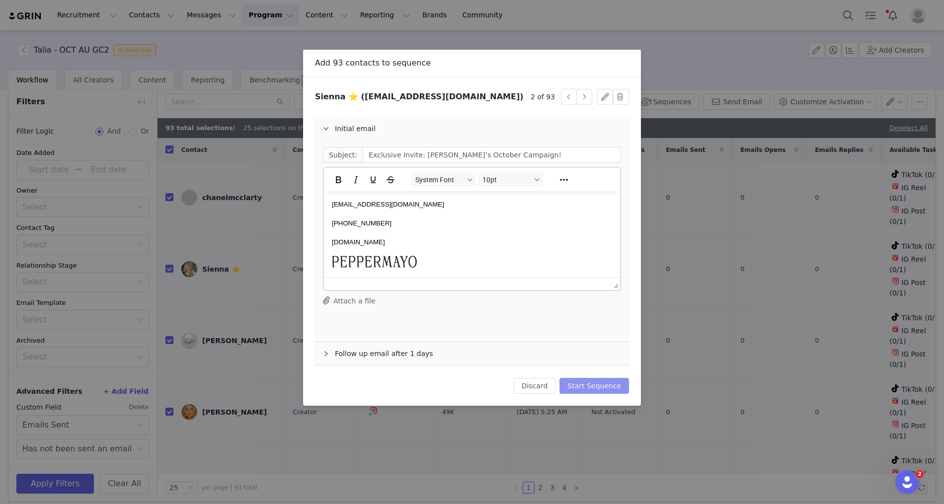
click at [583, 381] on button "Start Sequence" at bounding box center [594, 386] width 70 height 16
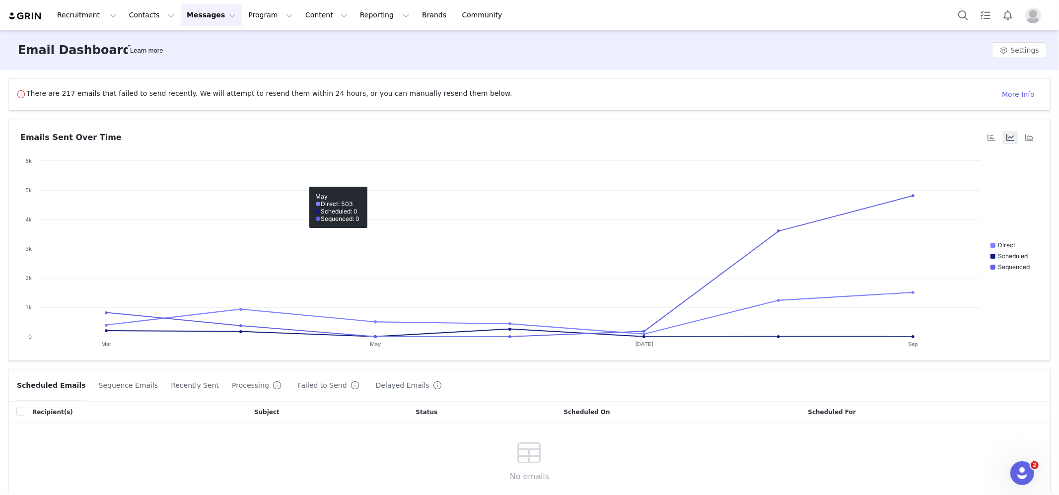
drag, startPoint x: 136, startPoint y: 378, endPoint x: 256, endPoint y: 35, distance: 363.7
click at [136, 378] on button "Sequence Emails" at bounding box center [128, 385] width 61 height 16
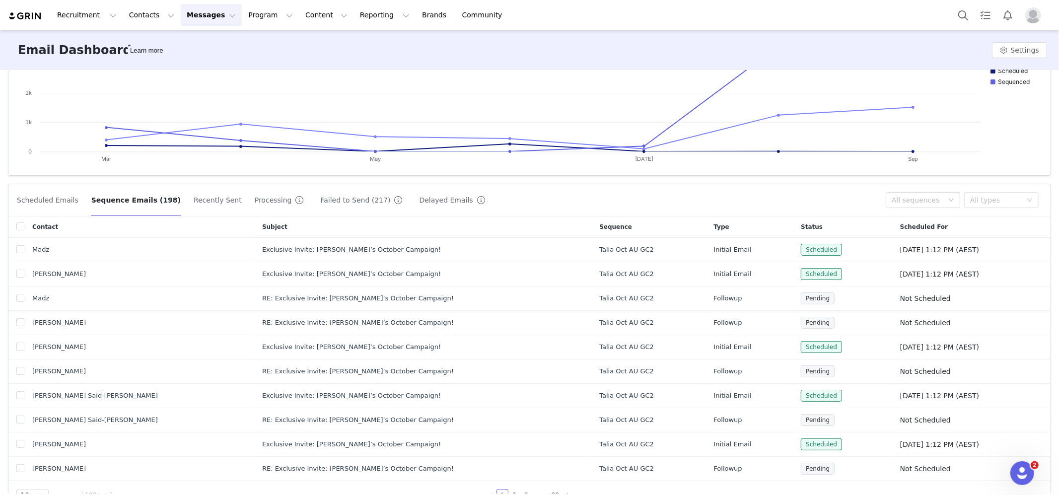
scroll to position [217, 0]
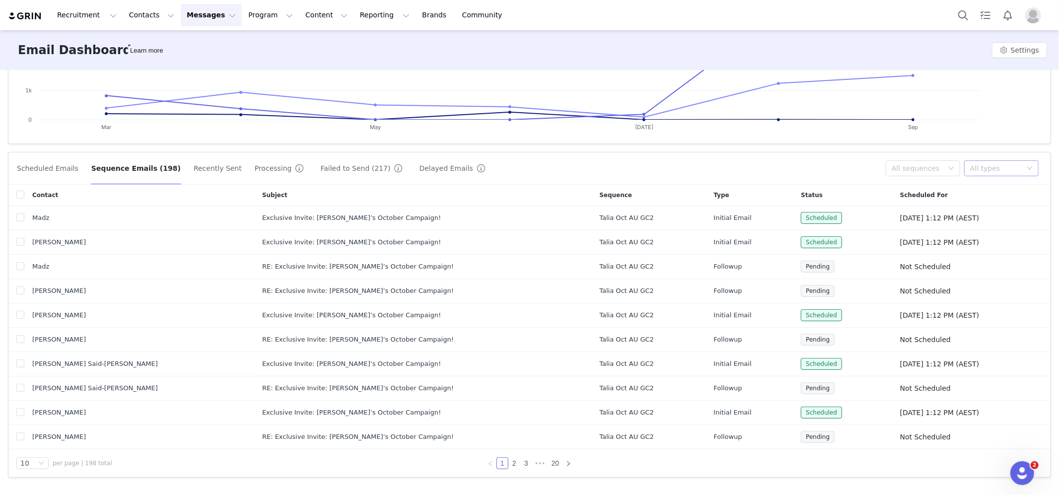
click at [987, 167] on div "All types" at bounding box center [997, 168] width 52 height 10
click at [987, 188] on li "Initial email" at bounding box center [1002, 188] width 75 height 16
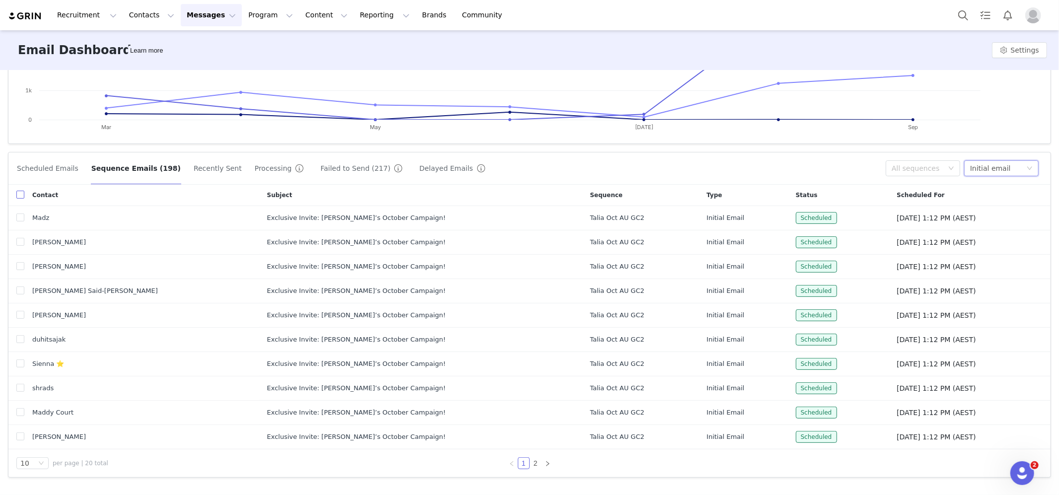
click at [20, 195] on input "checkbox" at bounding box center [20, 195] width 8 height 8
checkbox input "true"
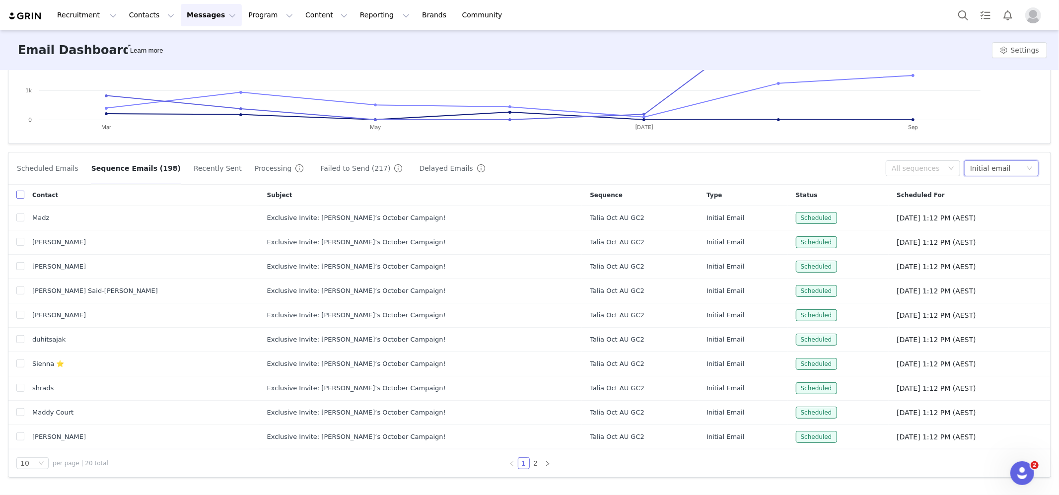
checkbox input "true"
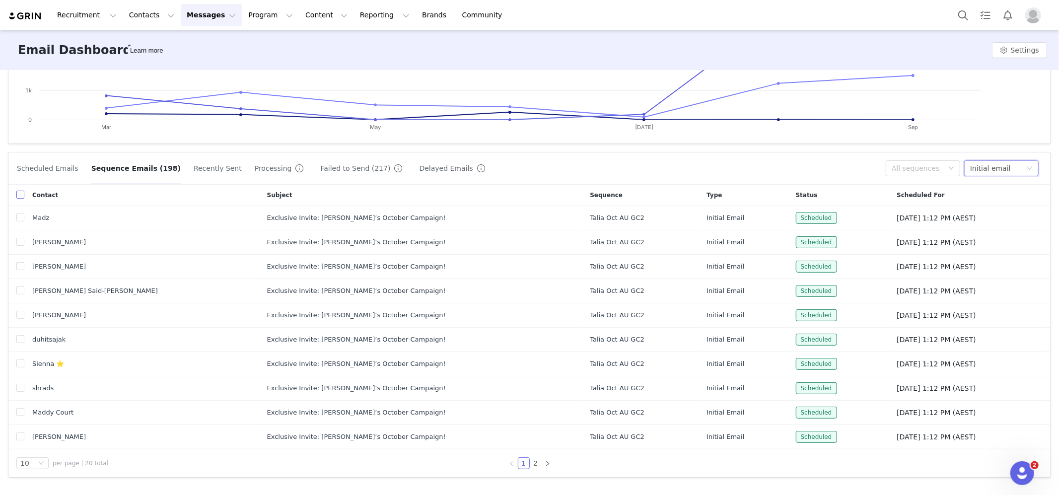
checkbox input "true"
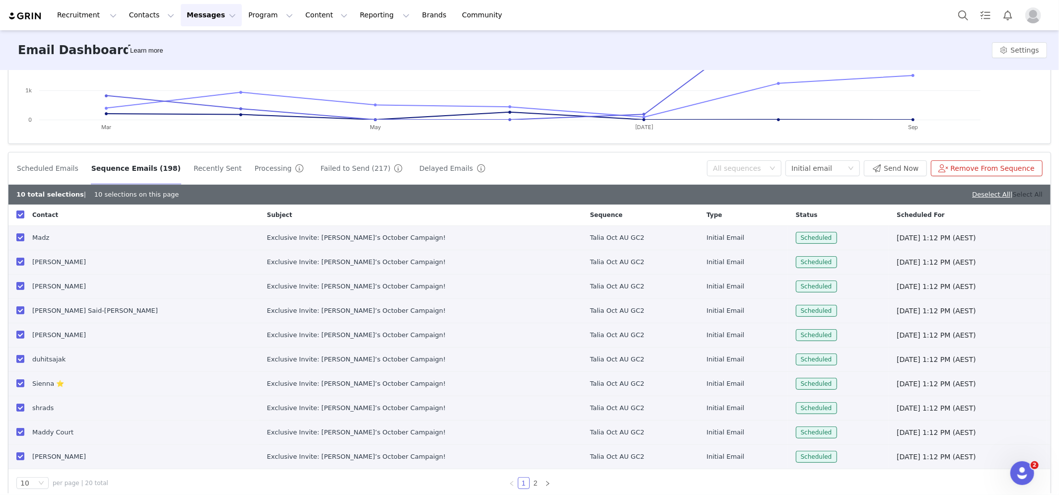
click at [1029, 196] on link "Select All" at bounding box center [1028, 194] width 30 height 7
click at [891, 162] on button "Send Now" at bounding box center [895, 168] width 63 height 16
checkbox input "false"
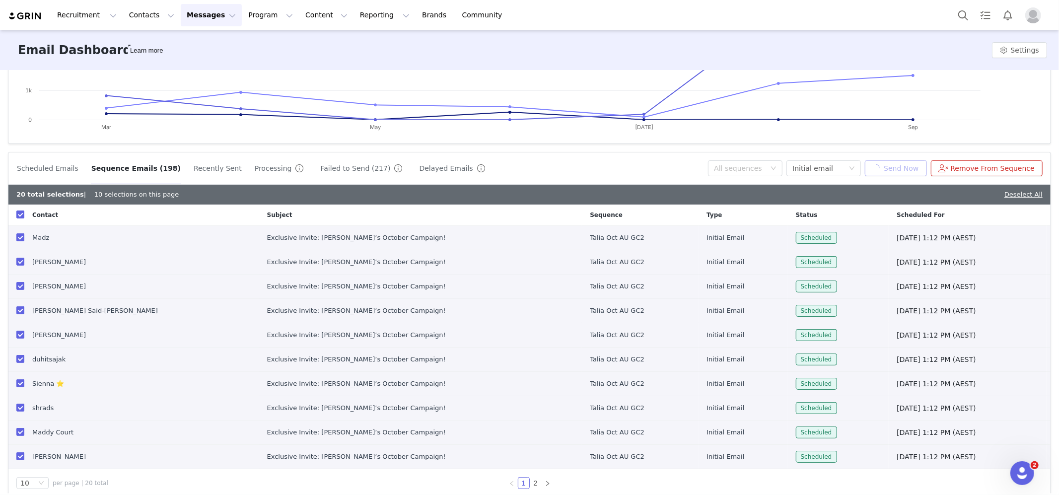
checkbox input "false"
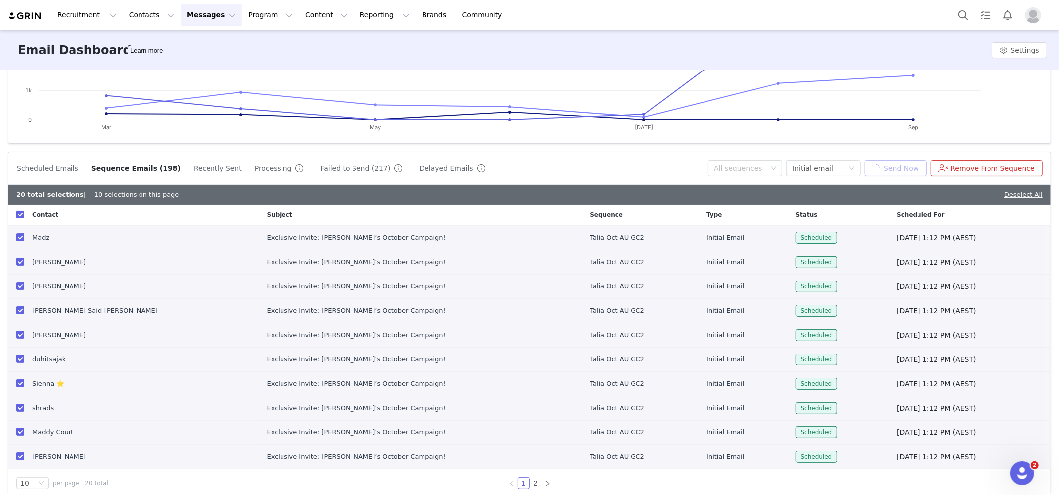
checkbox input "false"
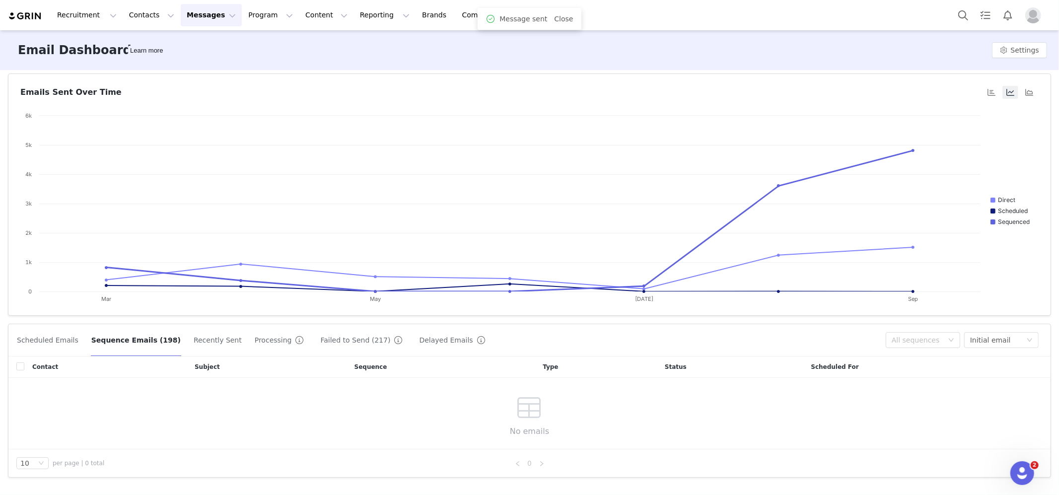
scroll to position [45, 0]
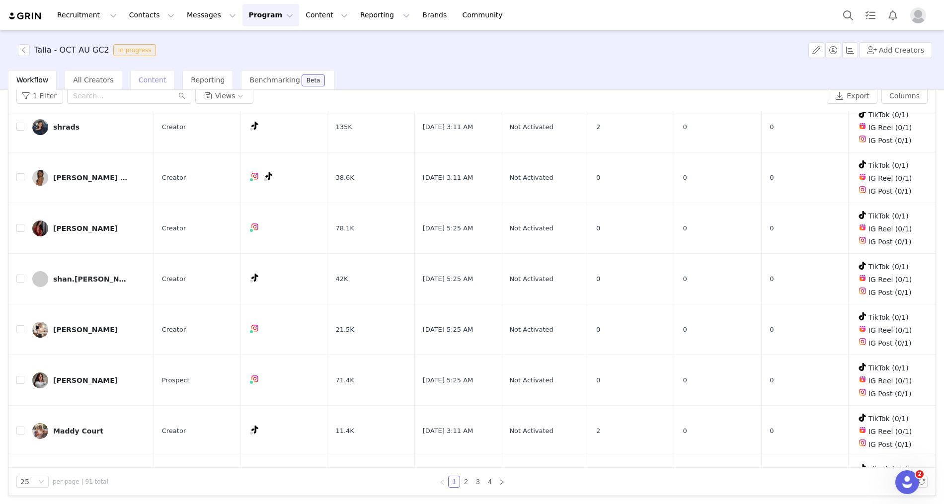
scroll to position [140, 0]
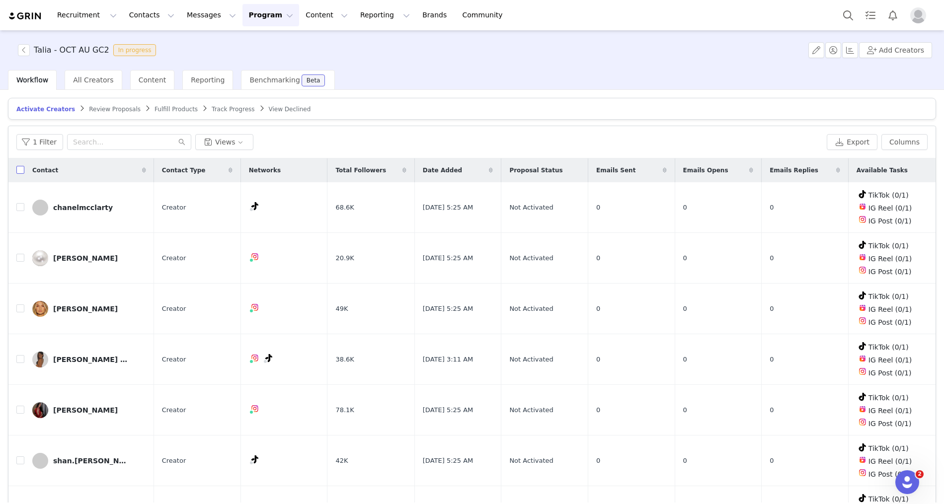
click at [19, 169] on input "checkbox" at bounding box center [20, 170] width 8 height 8
checkbox input "true"
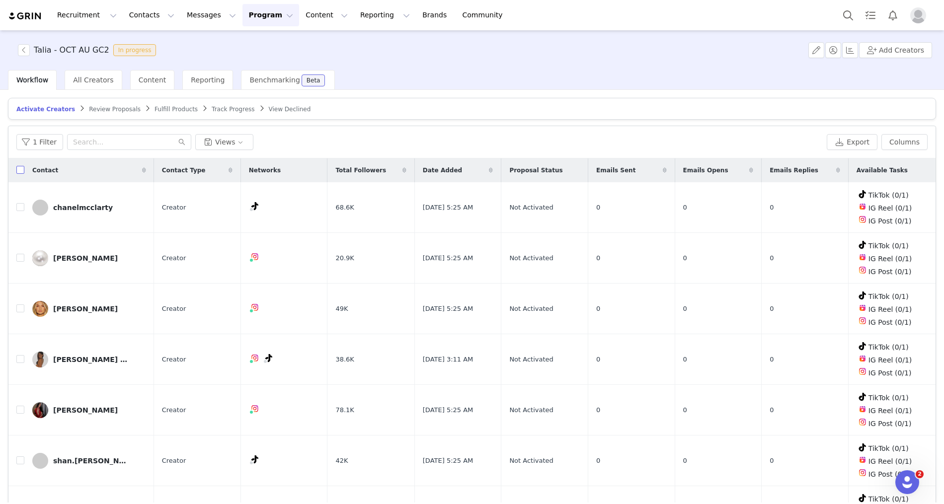
checkbox input "true"
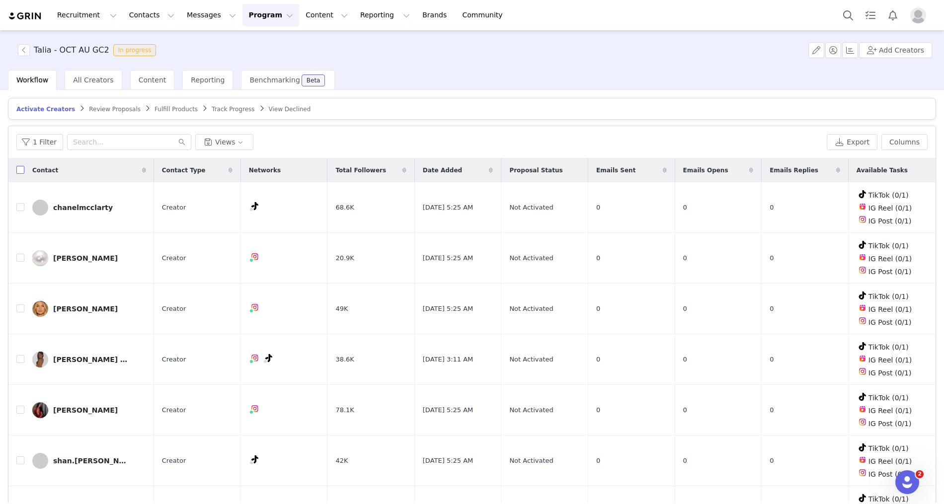
checkbox input "true"
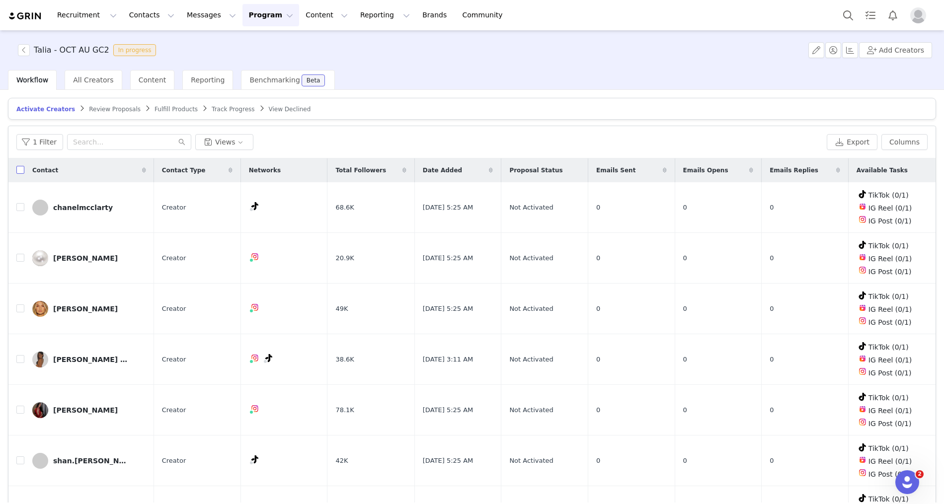
checkbox input "true"
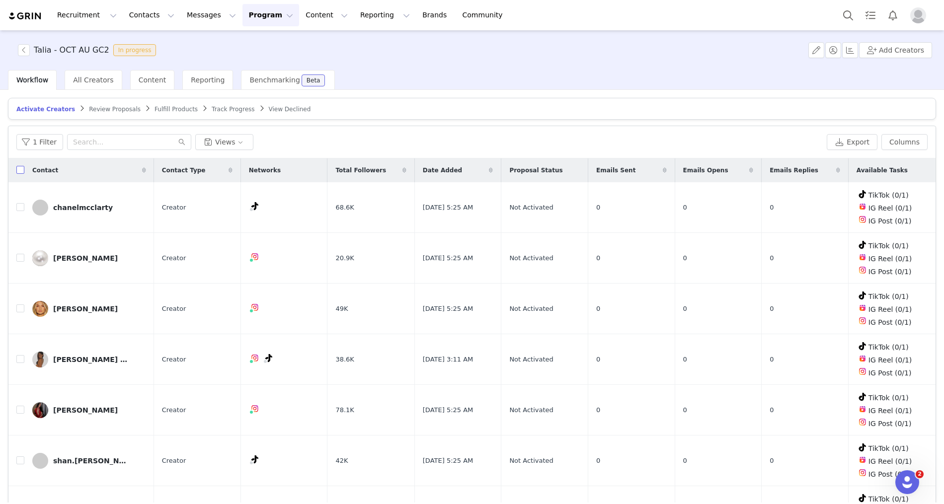
checkbox input "true"
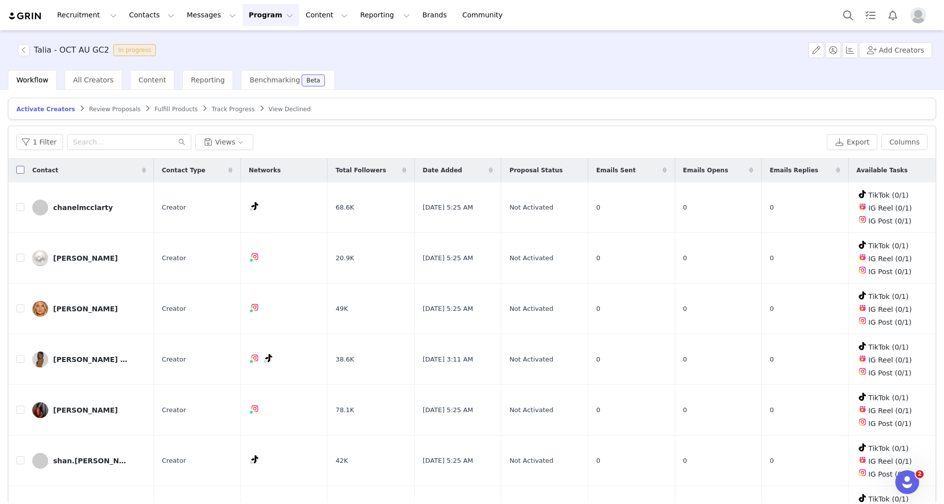
checkbox input "true"
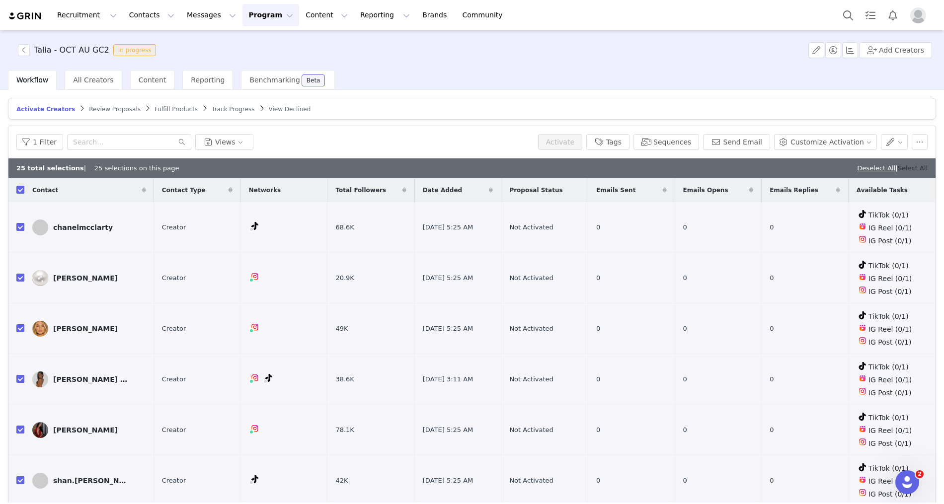
click at [907, 166] on link "Select All" at bounding box center [913, 167] width 30 height 7
click at [743, 137] on button "Send Email" at bounding box center [736, 142] width 67 height 16
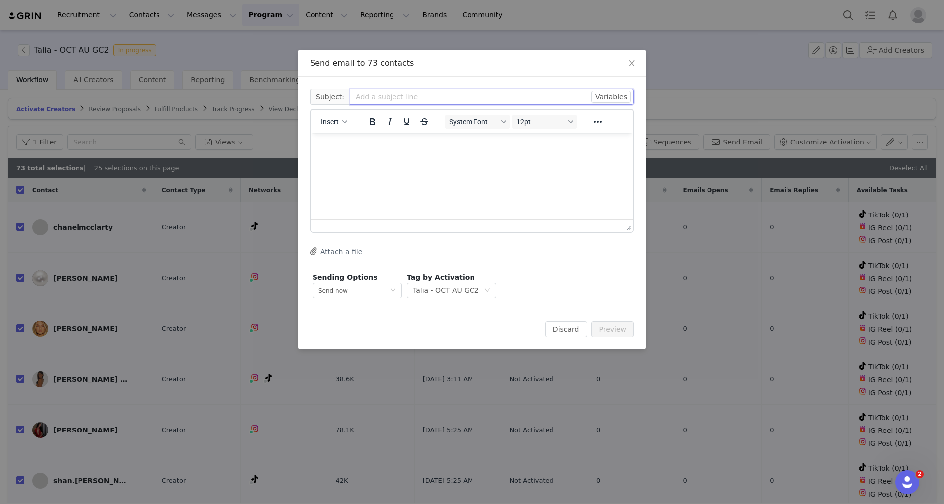
click at [381, 93] on input "text" at bounding box center [492, 97] width 284 height 16
paste input "Exclusive Invite: [PERSON_NAME]’s October Campaign!"
type input "Exclusive Invite: [PERSON_NAME]’s October Campaign!"
click at [385, 143] on p "Rich Text Area. Press ALT-0 for help." at bounding box center [472, 146] width 306 height 11
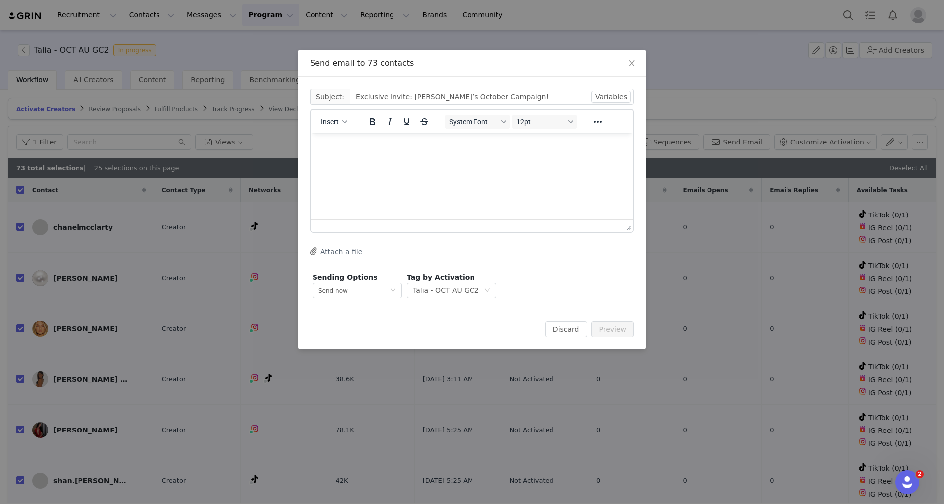
drag, startPoint x: 385, startPoint y: 143, endPoint x: 753, endPoint y: 206, distance: 373.8
click at [385, 143] on p "Rich Text Area. Press ALT-0 for help." at bounding box center [472, 146] width 306 height 11
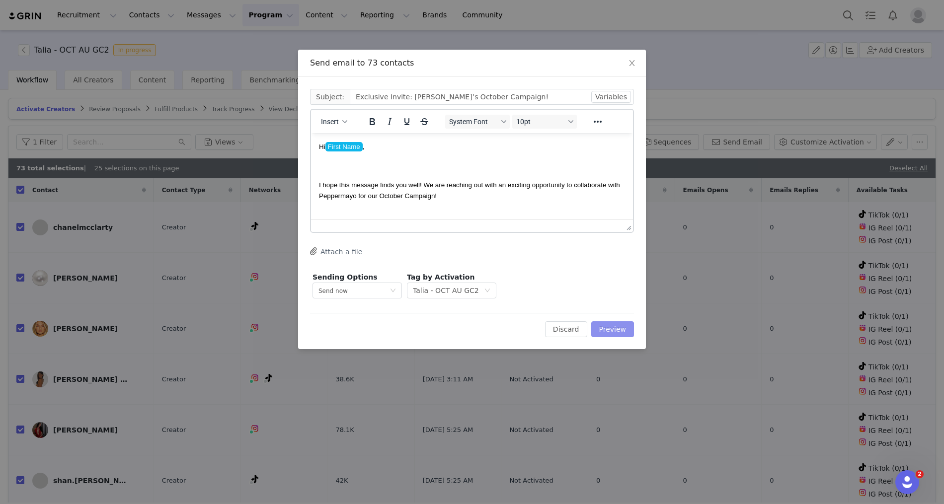
click at [611, 333] on button "Preview" at bounding box center [612, 329] width 43 height 16
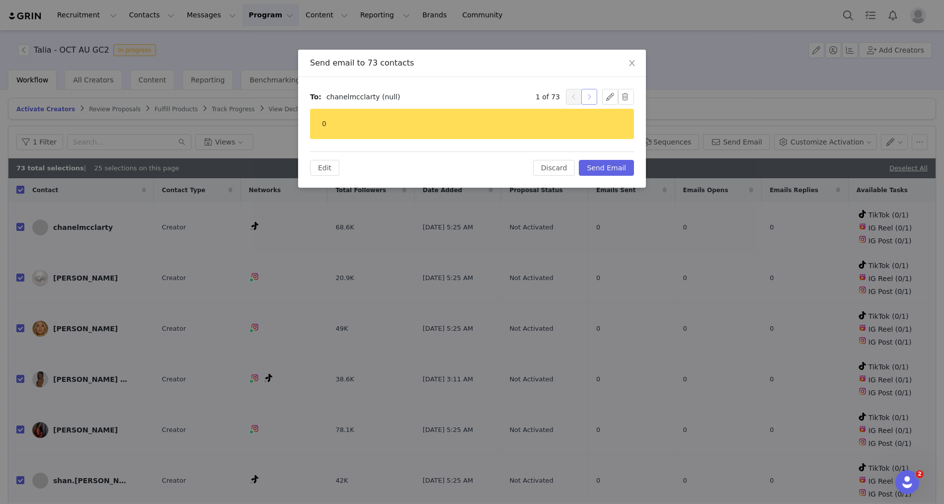
click at [596, 95] on button "button" at bounding box center [589, 97] width 16 height 16
click at [595, 95] on button "button" at bounding box center [589, 97] width 16 height 16
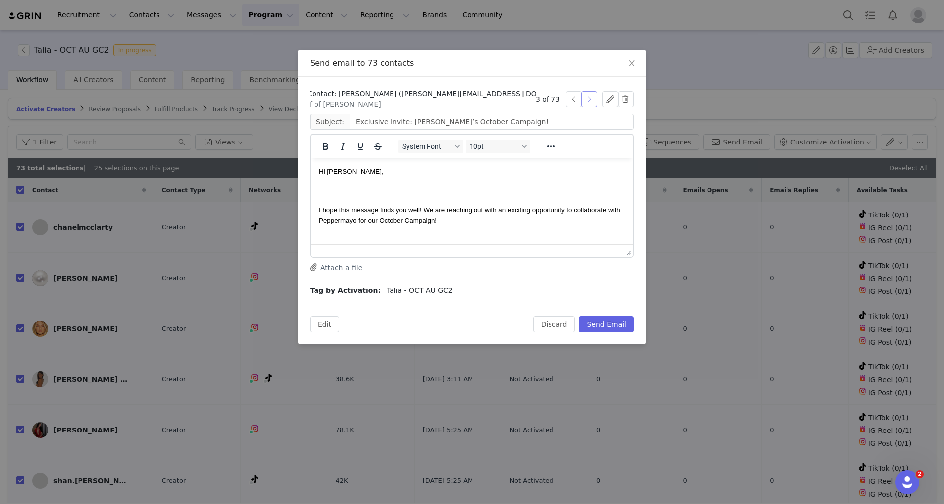
scroll to position [441, 0]
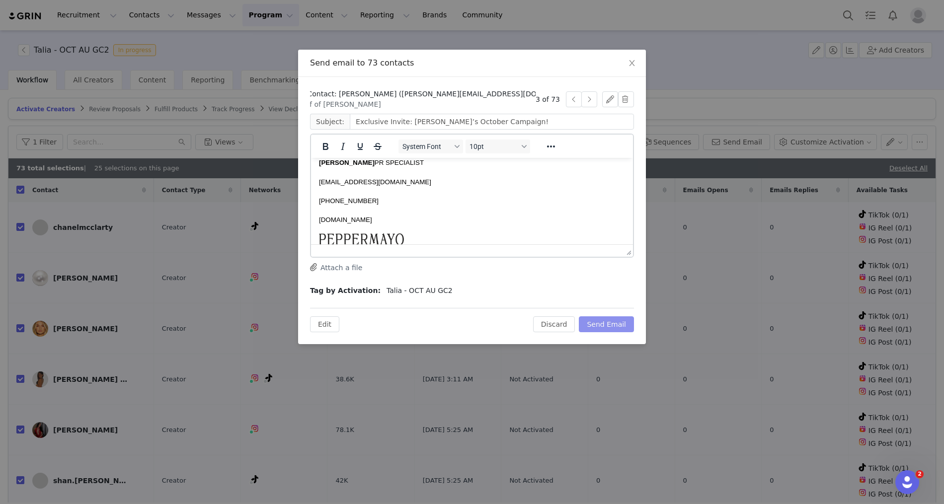
click at [605, 322] on button "Send Email" at bounding box center [606, 324] width 55 height 16
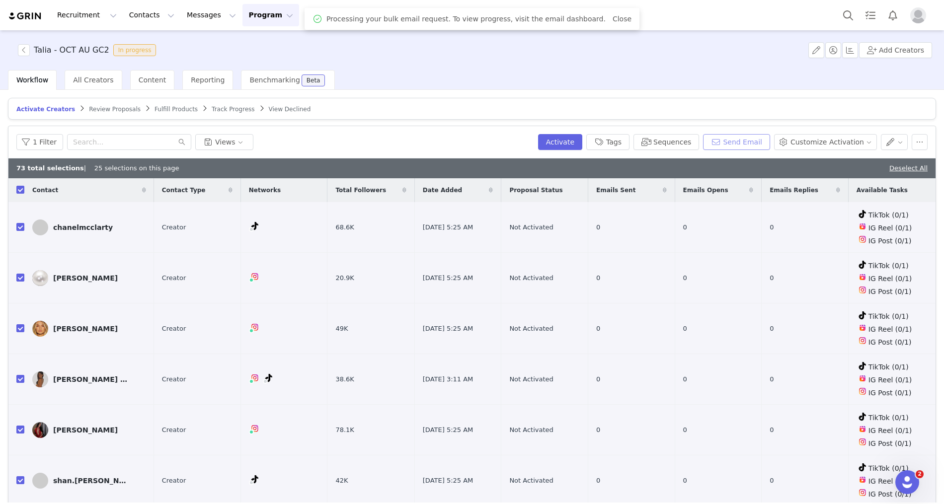
scroll to position [0, 0]
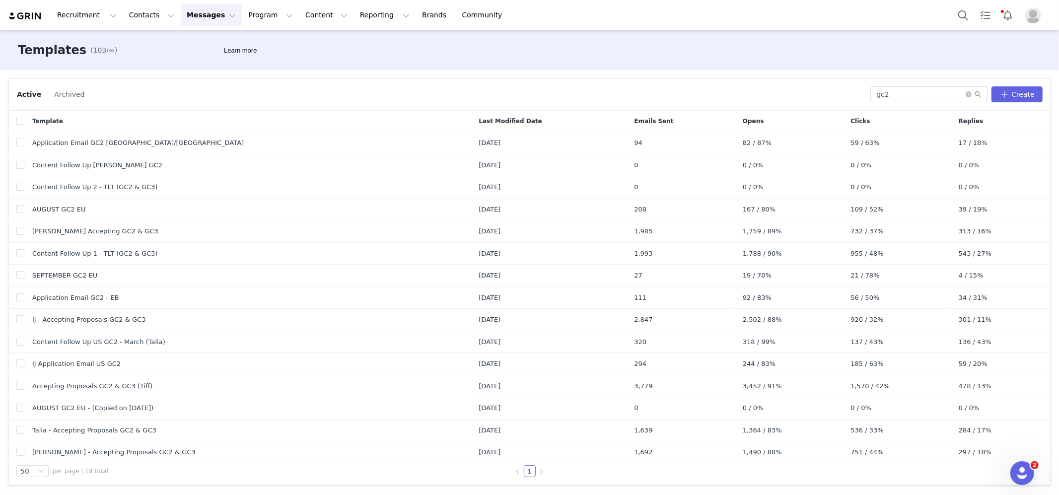
scroll to position [67, 0]
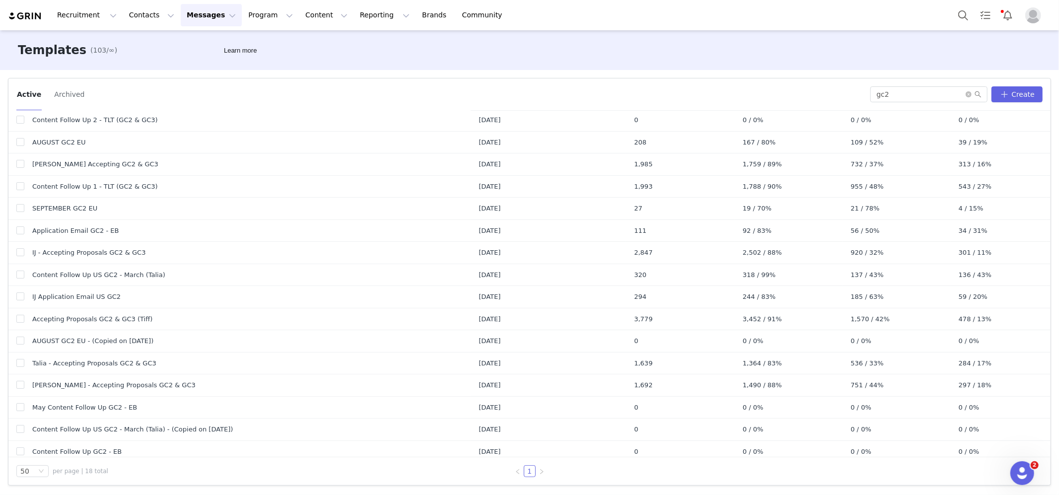
click at [205, 12] on button "Messages Messages" at bounding box center [211, 15] width 61 height 22
click at [199, 103] on p "Sequences" at bounding box center [197, 99] width 38 height 10
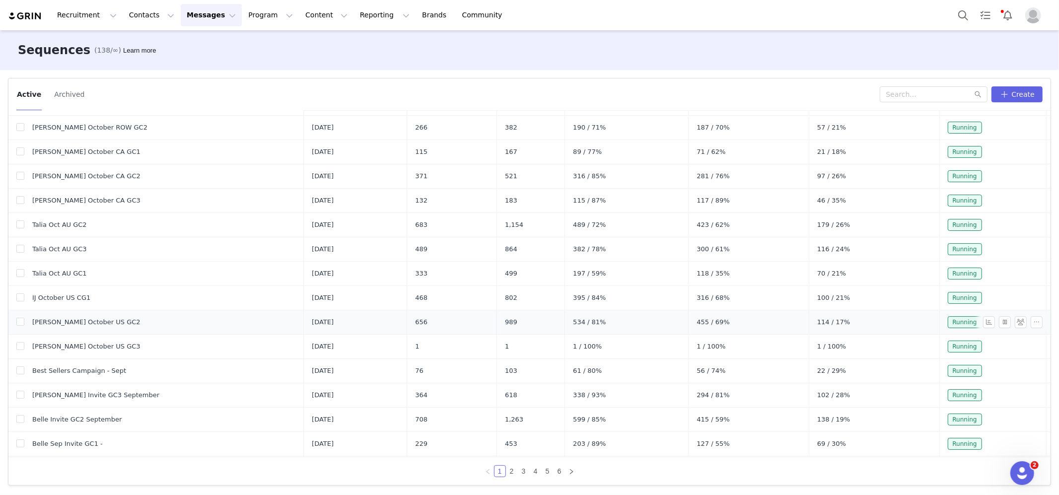
scroll to position [212, 0]
click at [1038, 225] on button "button" at bounding box center [1037, 224] width 12 height 12
click at [1020, 238] on link "Edit" at bounding box center [1017, 242] width 57 height 16
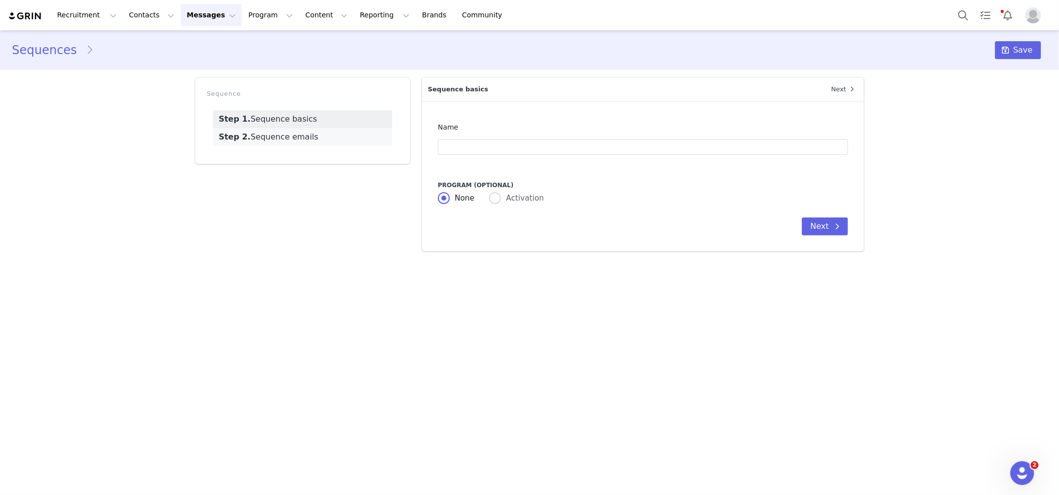
type input "Talia Oct AU GC2"
type input "Exclusive Invite: [PERSON_NAME]’s October Campaign!"
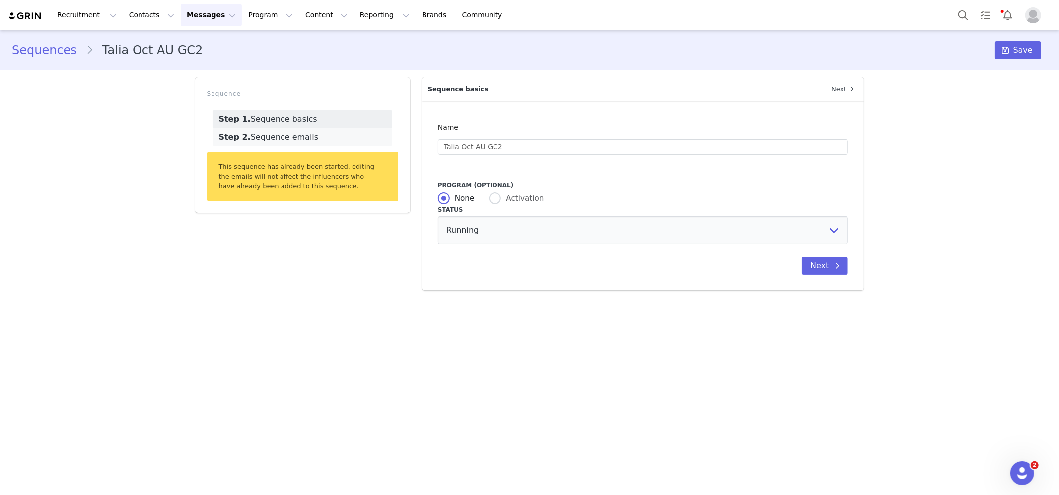
click at [299, 138] on link "Step 2. Sequence emails" at bounding box center [302, 137] width 179 height 18
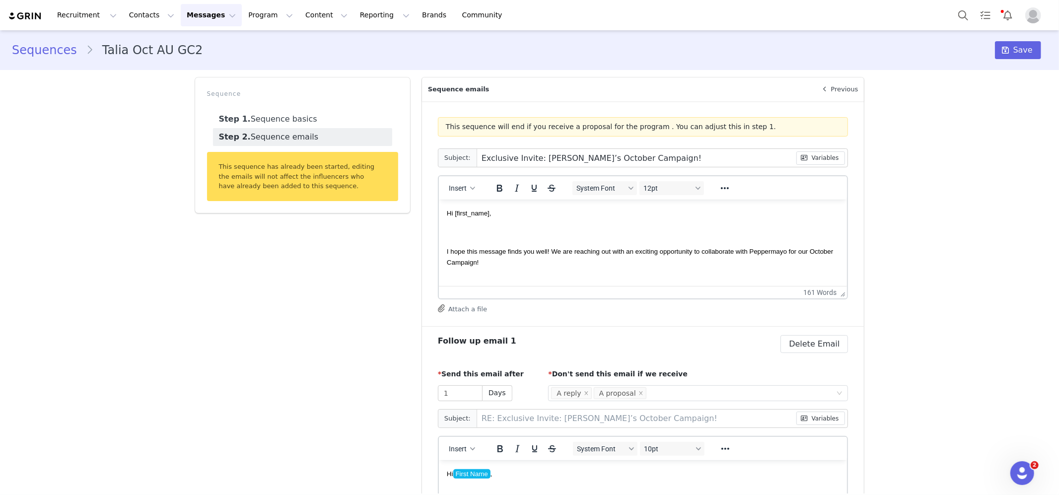
click at [702, 157] on input "Exclusive Invite: [PERSON_NAME]’s October Campaign!" at bounding box center [636, 158] width 319 height 18
click at [717, 228] on p "Rich Text Area. Press ALT-0 for help." at bounding box center [643, 231] width 393 height 11
